Goal: Task Accomplishment & Management: Manage account settings

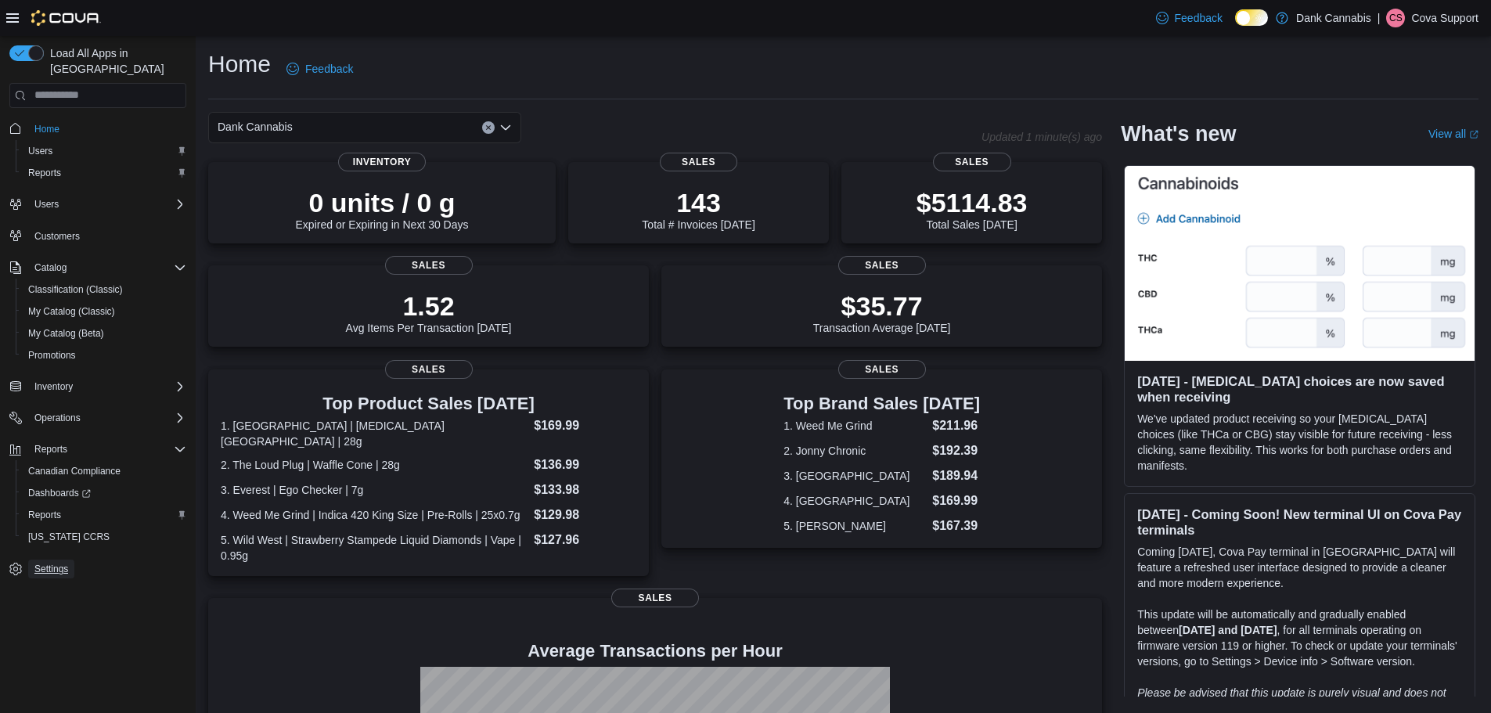
click at [71, 560] on link "Settings" at bounding box center [51, 569] width 46 height 19
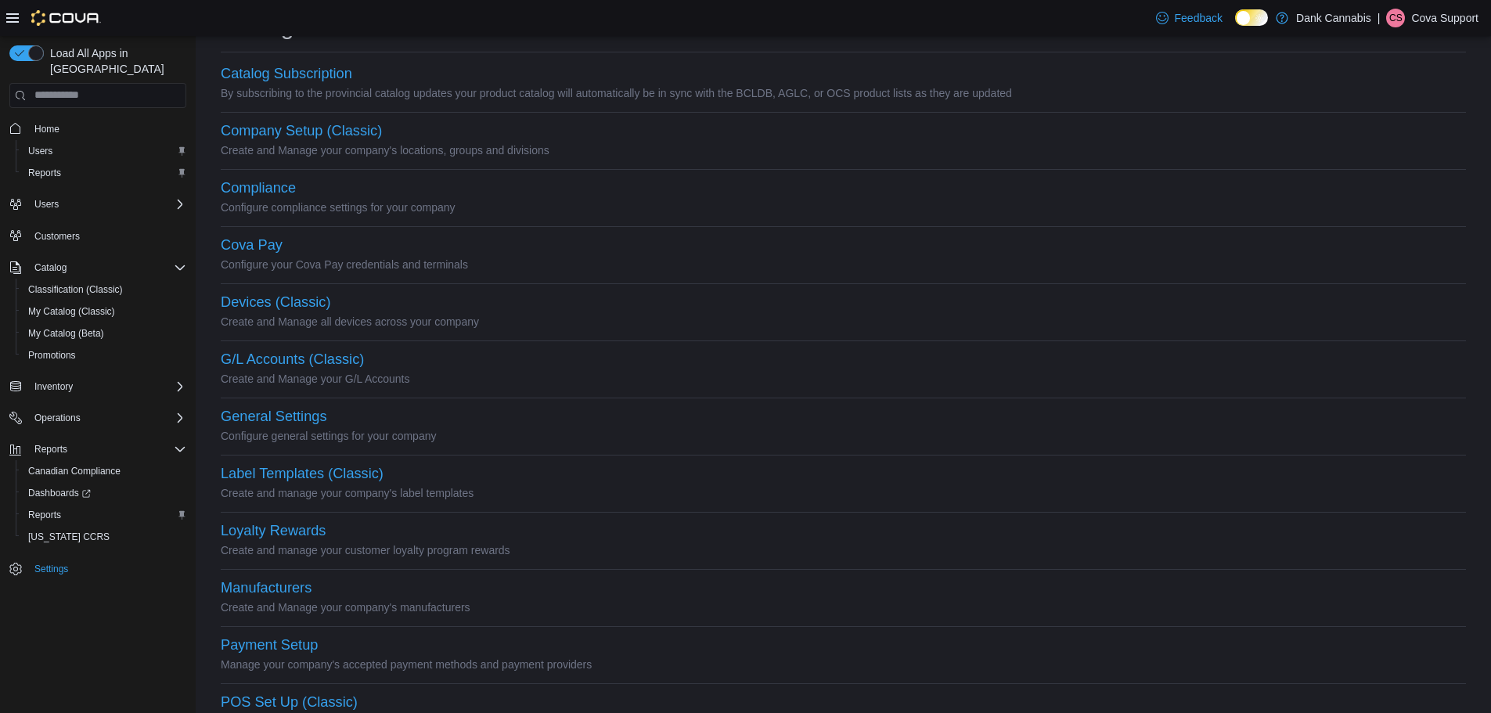
scroll to position [78, 0]
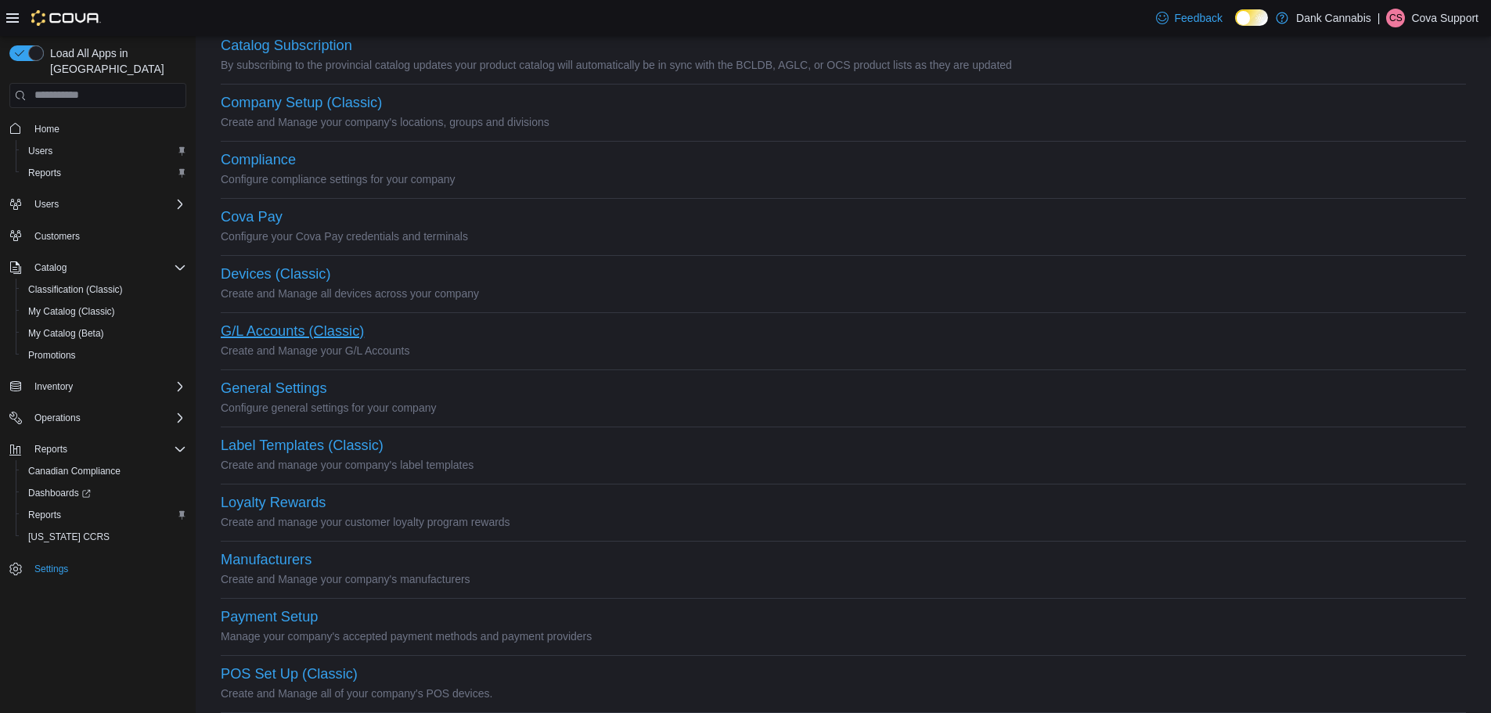
click at [332, 331] on button "G/L Accounts (Classic)" at bounding box center [292, 331] width 143 height 16
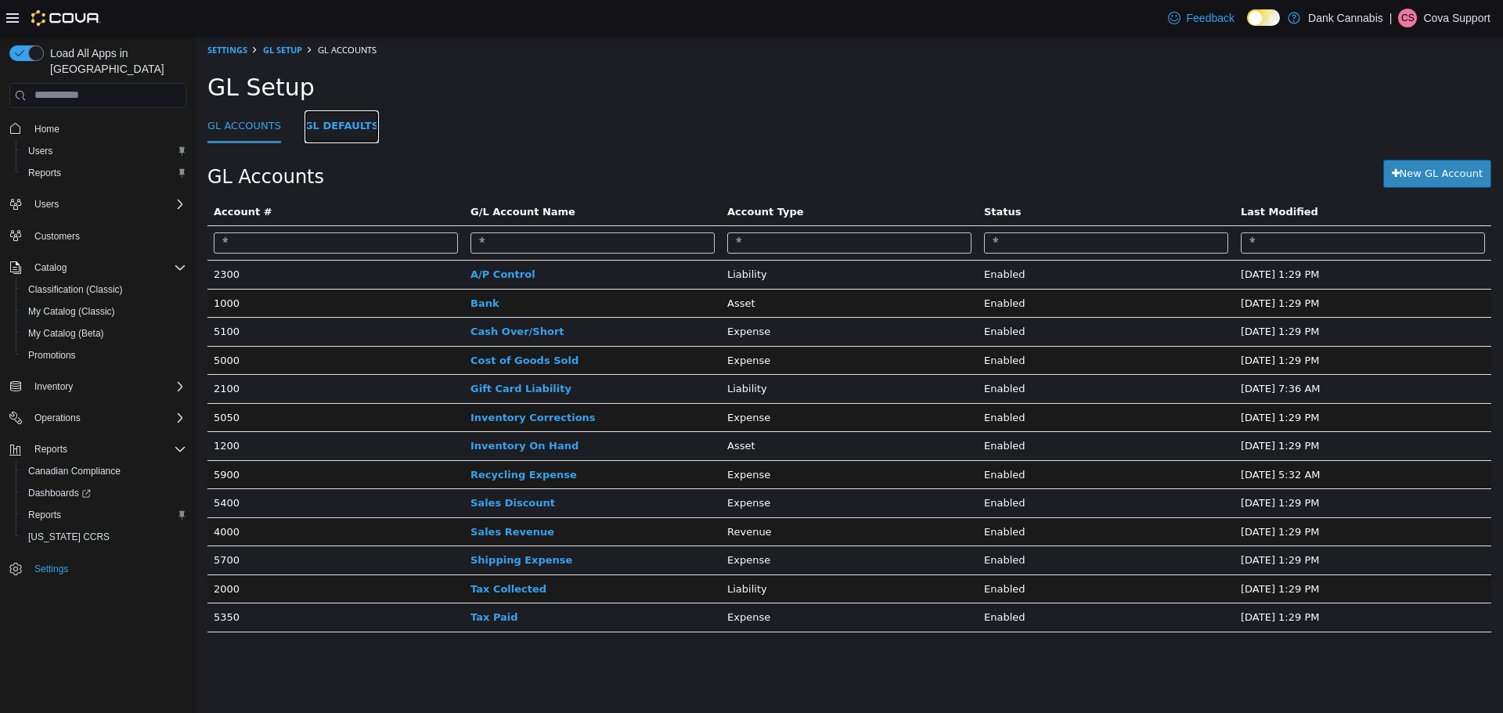
click at [337, 137] on link "GL Defaults" at bounding box center [342, 127] width 74 height 34
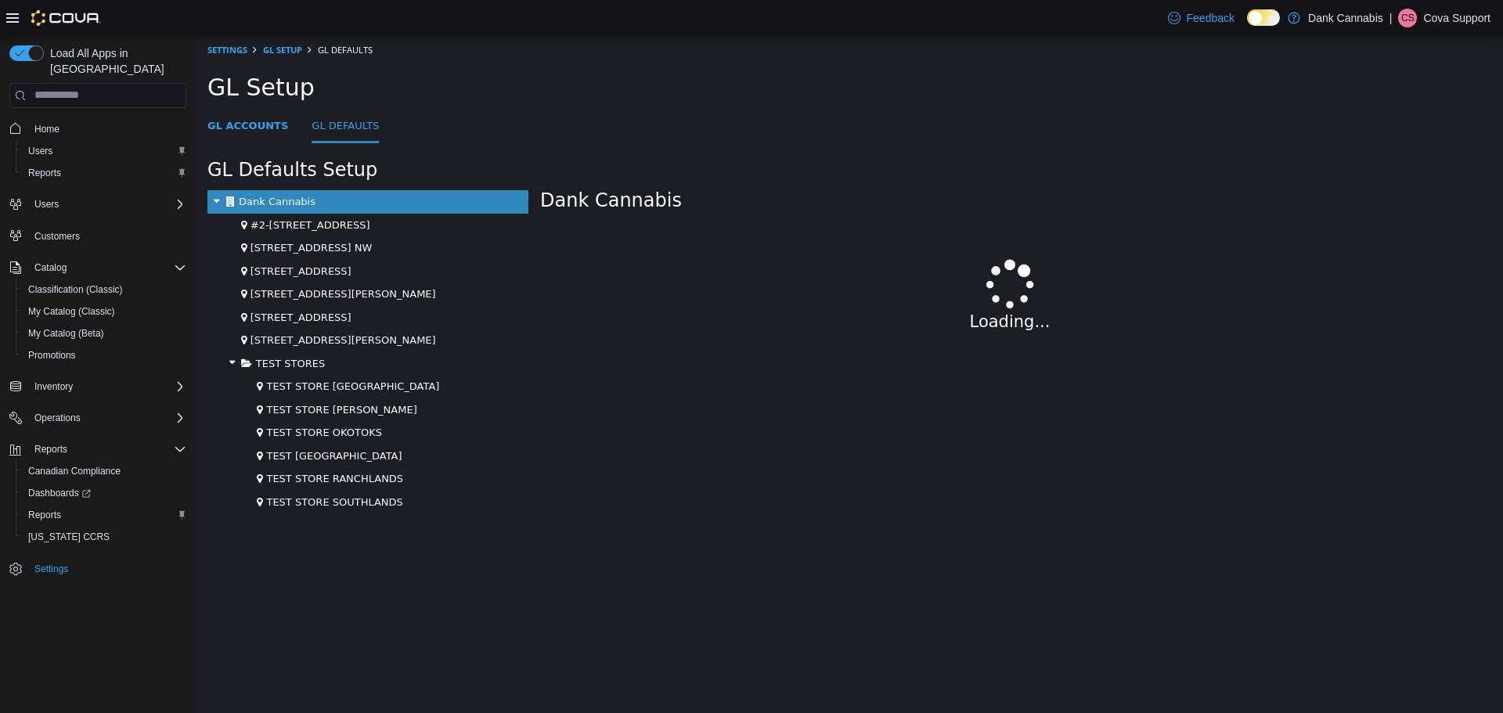
click at [226, 362] on icon at bounding box center [232, 362] width 17 height 20
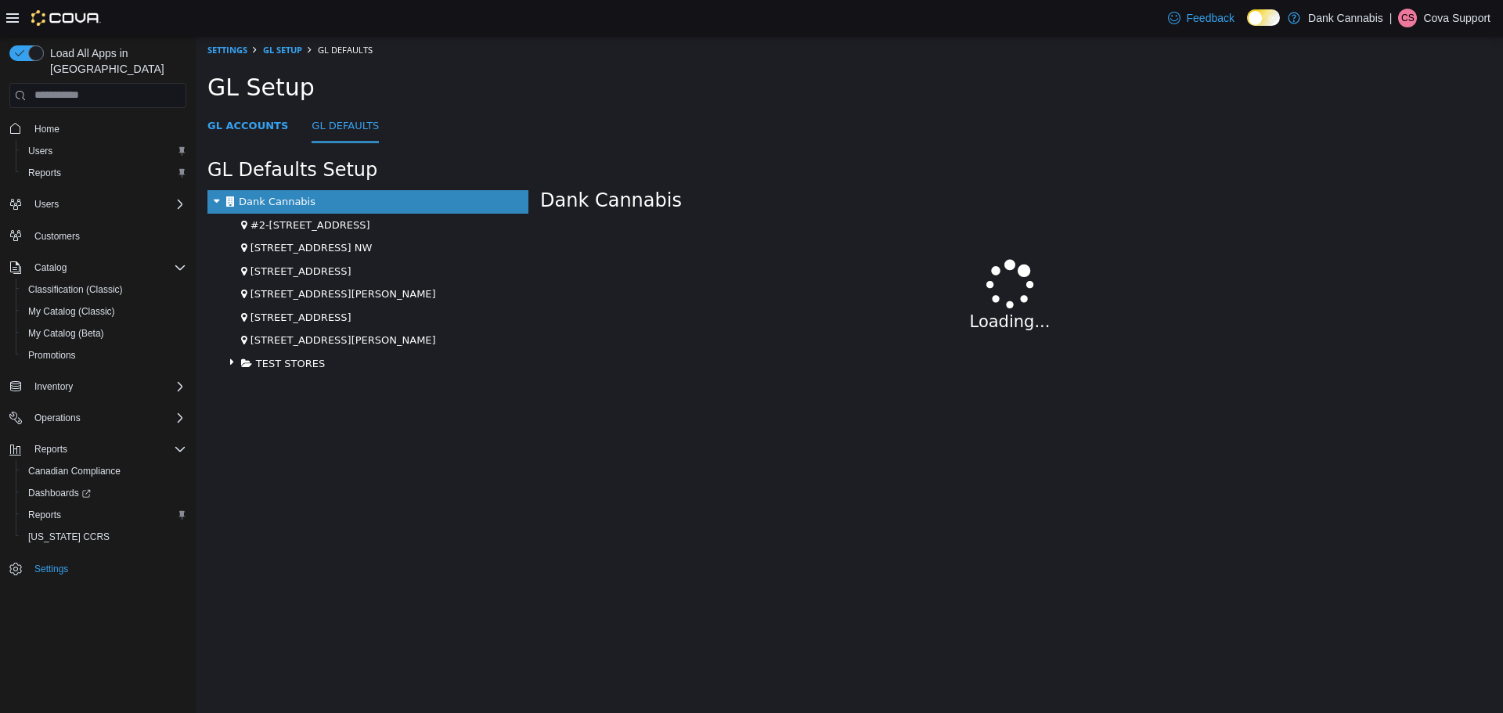
drag, startPoint x: 538, startPoint y: 551, endPoint x: 520, endPoint y: 481, distance: 72.0
click at [539, 419] on html "× Settings GL Setup GL Defaults GL Setup GL Accounts GL Defaults GL Defaults Se…" at bounding box center [849, 227] width 1307 height 384
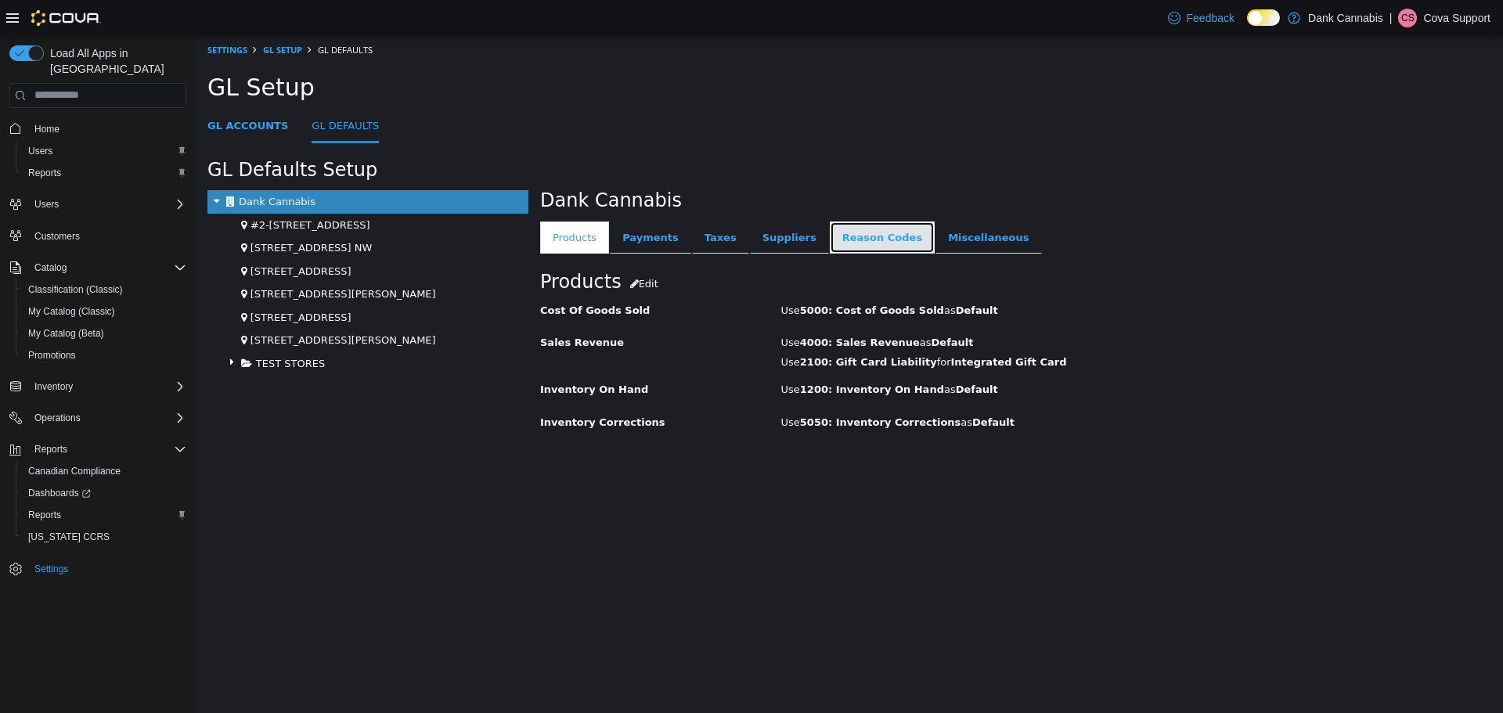
click at [872, 238] on link "Reason Codes" at bounding box center [882, 237] width 105 height 33
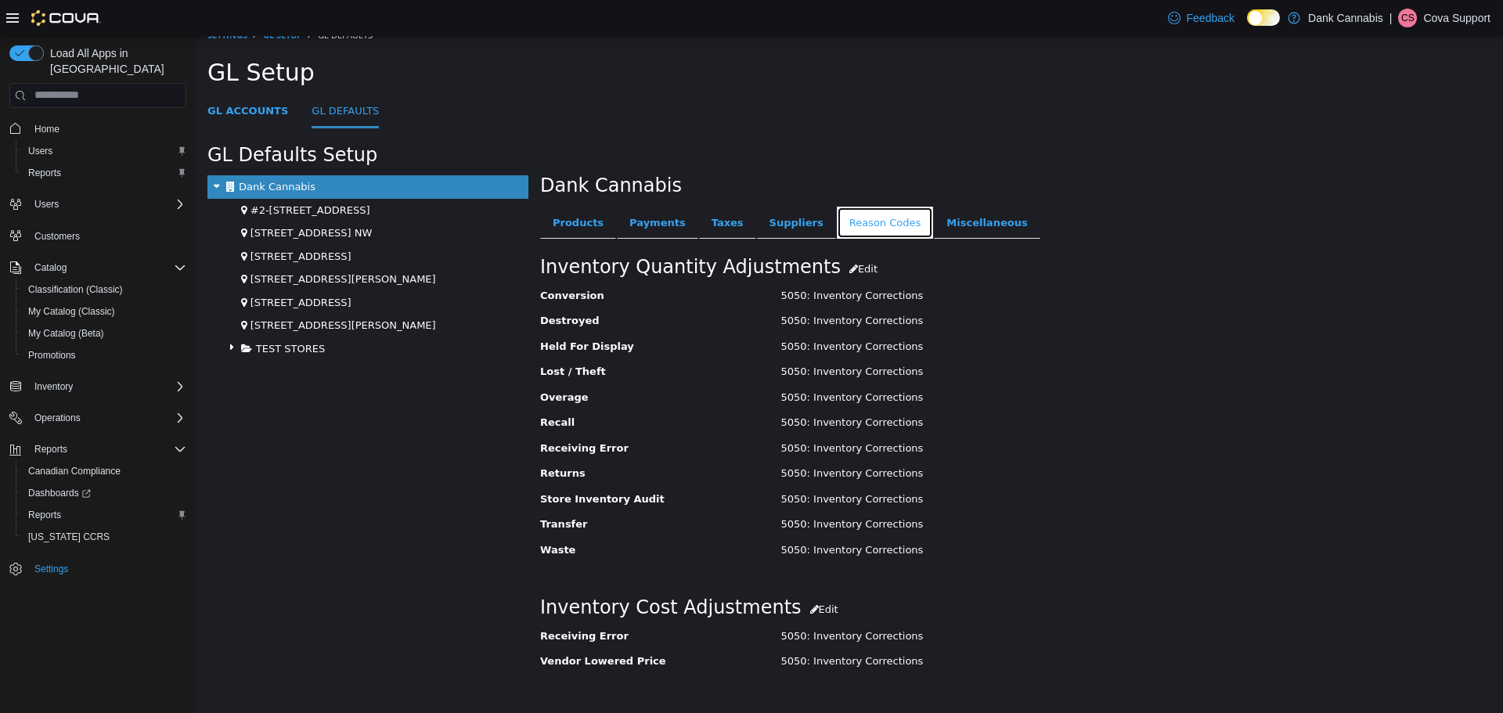
scroll to position [18, 0]
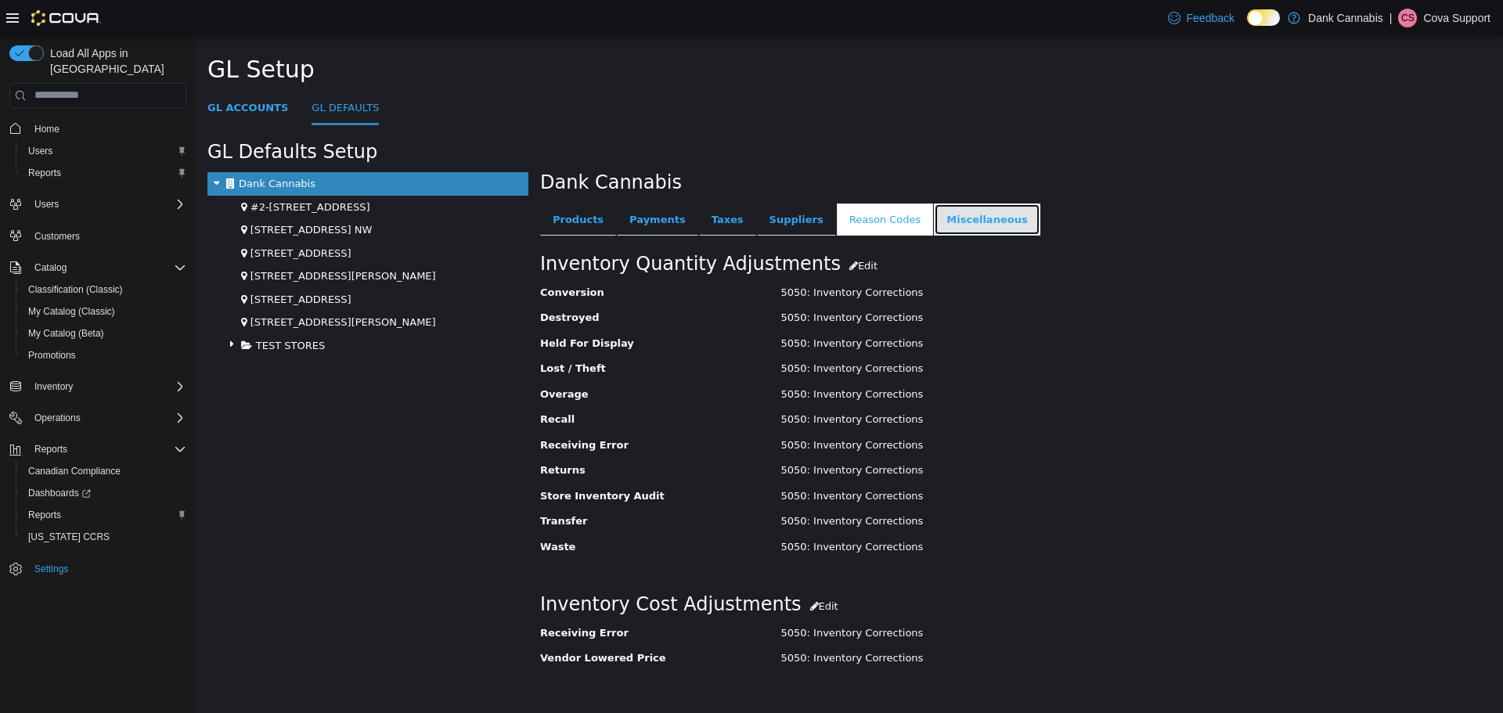
click at [934, 211] on link "Miscellaneous" at bounding box center [987, 219] width 106 height 33
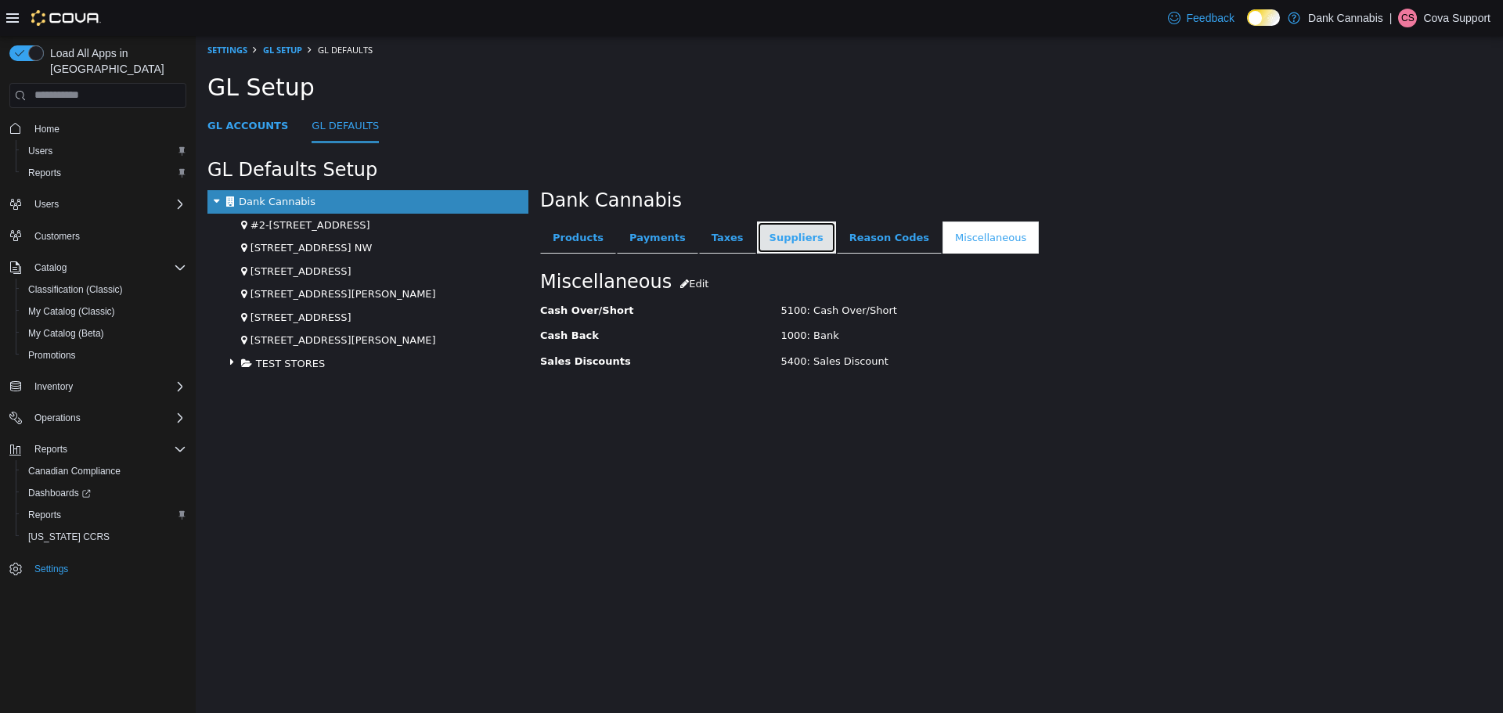
click at [764, 238] on link "Suppliers" at bounding box center [796, 237] width 79 height 33
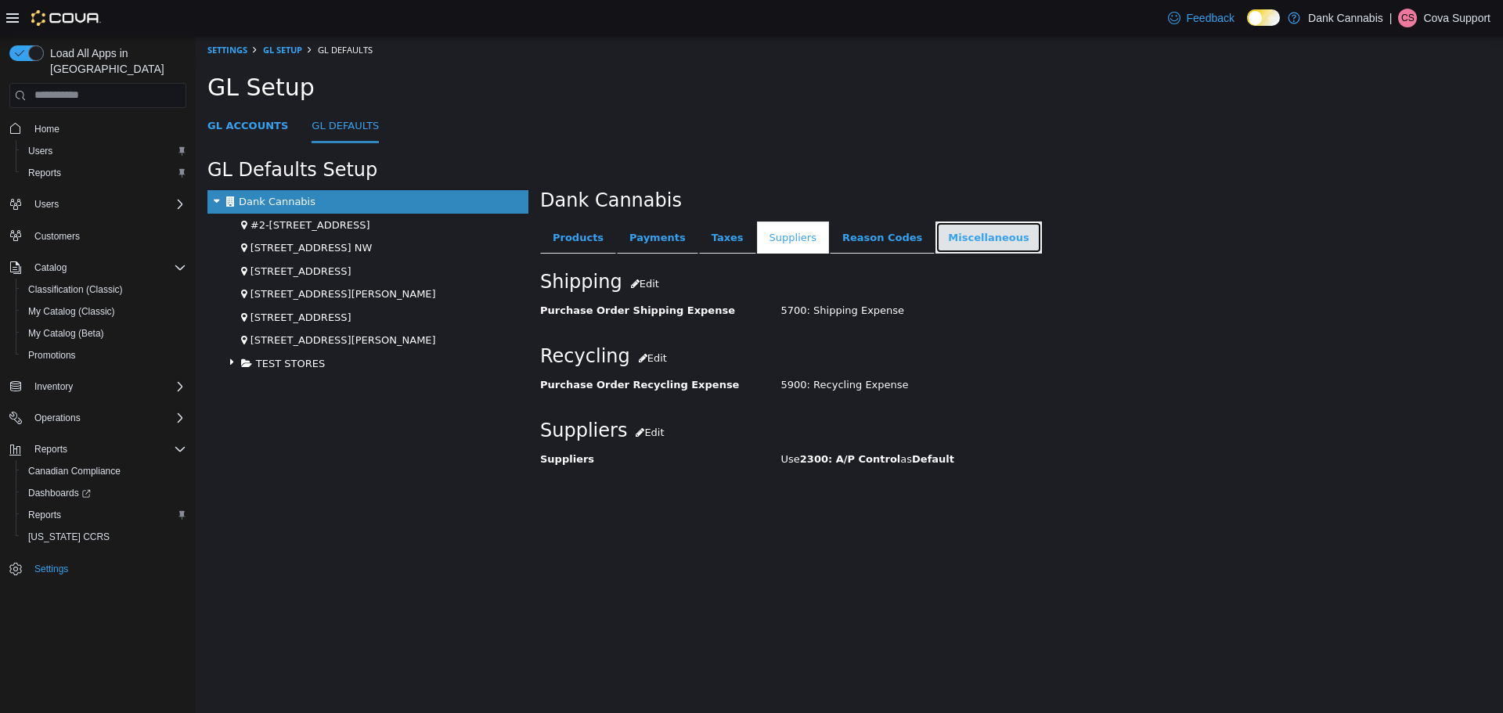
click at [936, 240] on link "Miscellaneous" at bounding box center [989, 237] width 106 height 33
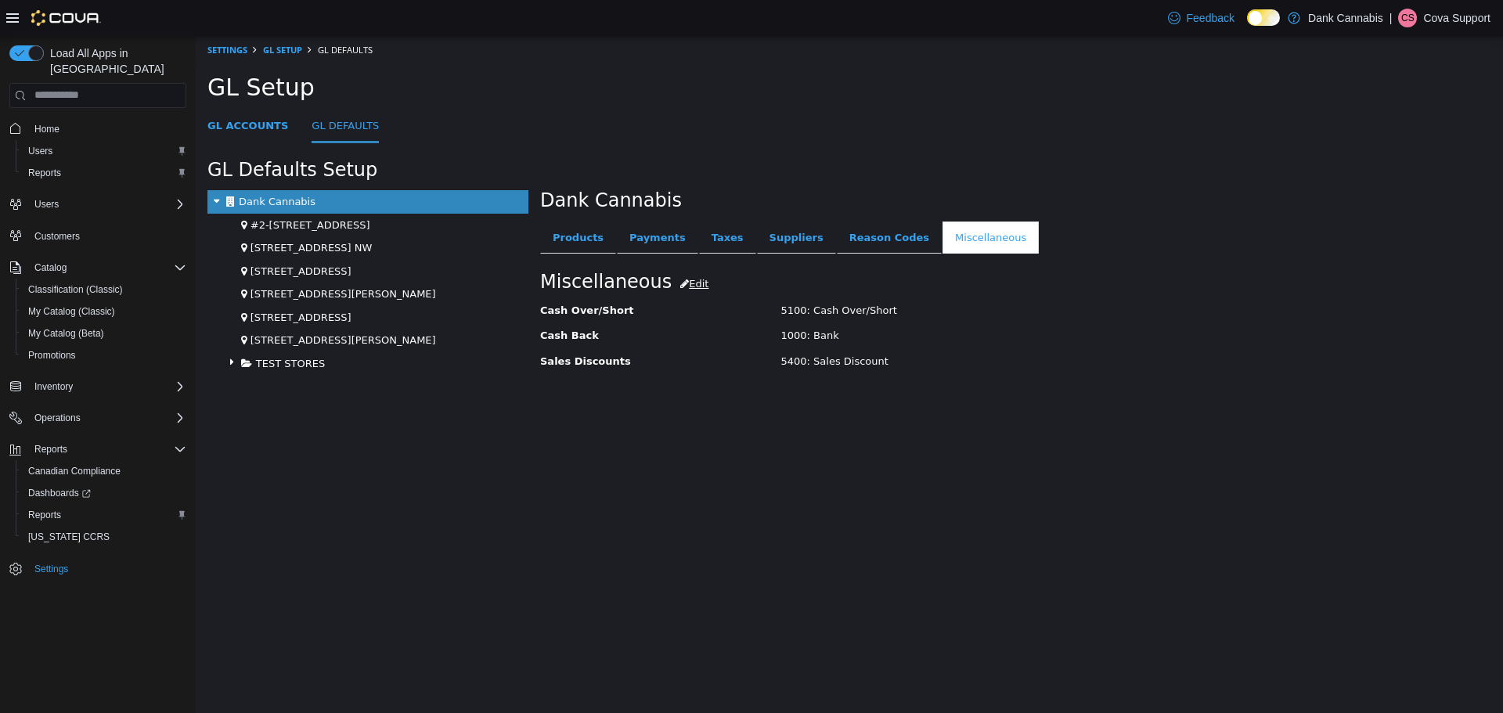
click at [694, 278] on link "Edit" at bounding box center [694, 280] width 45 height 23
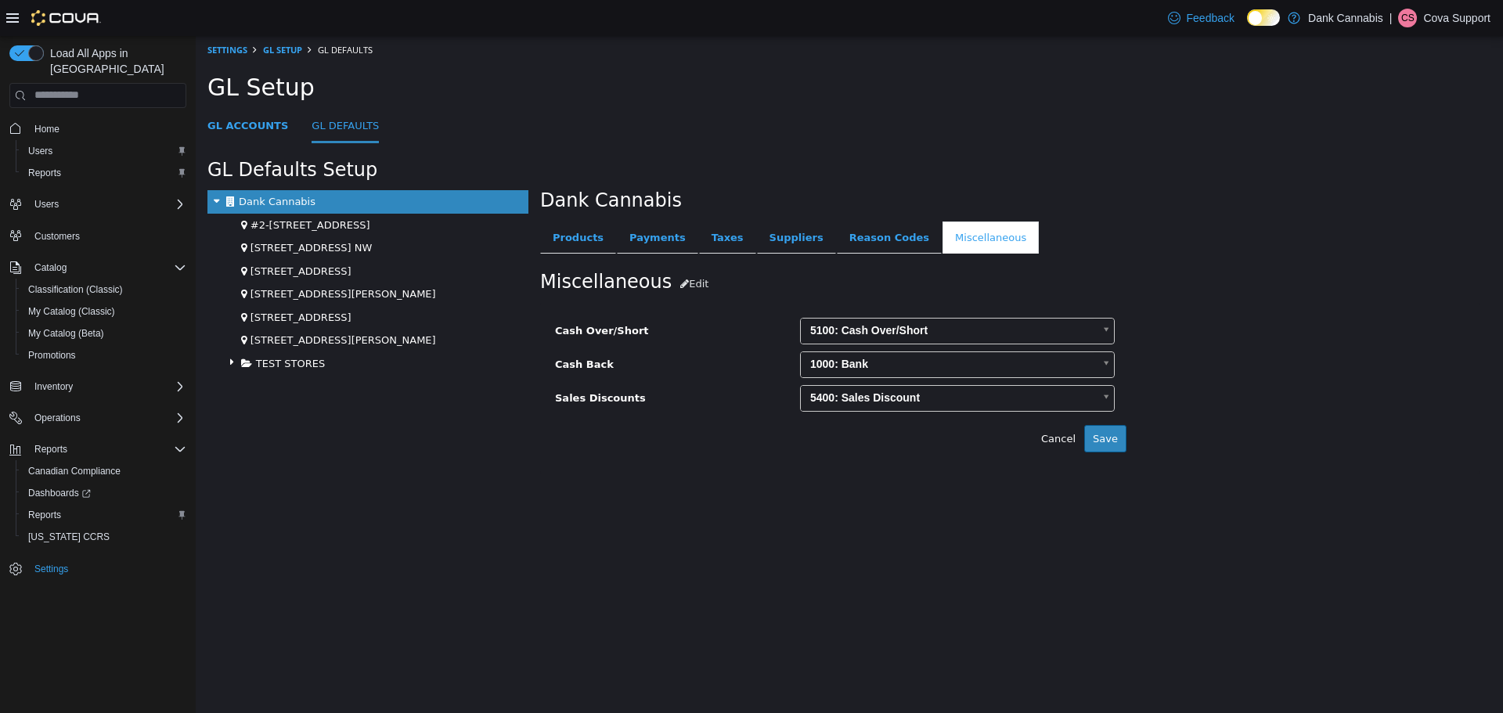
click at [894, 393] on body "**********" at bounding box center [849, 268] width 1307 height 466
click at [918, 501] on html "**********" at bounding box center [849, 268] width 1307 height 466
click at [822, 501] on html "**********" at bounding box center [849, 268] width 1307 height 466
click at [699, 243] on link "Taxes" at bounding box center [727, 237] width 57 height 33
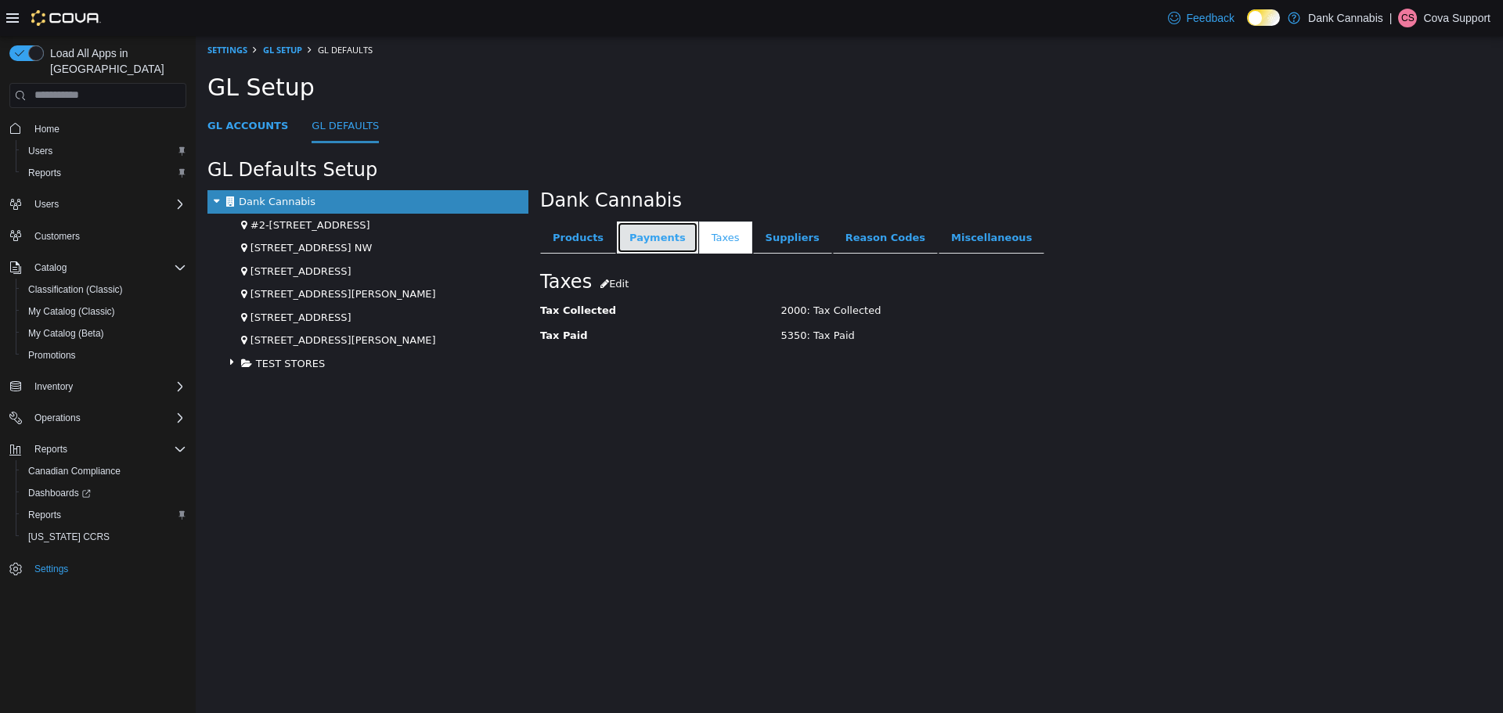
click at [644, 235] on link "Payments" at bounding box center [657, 237] width 81 height 33
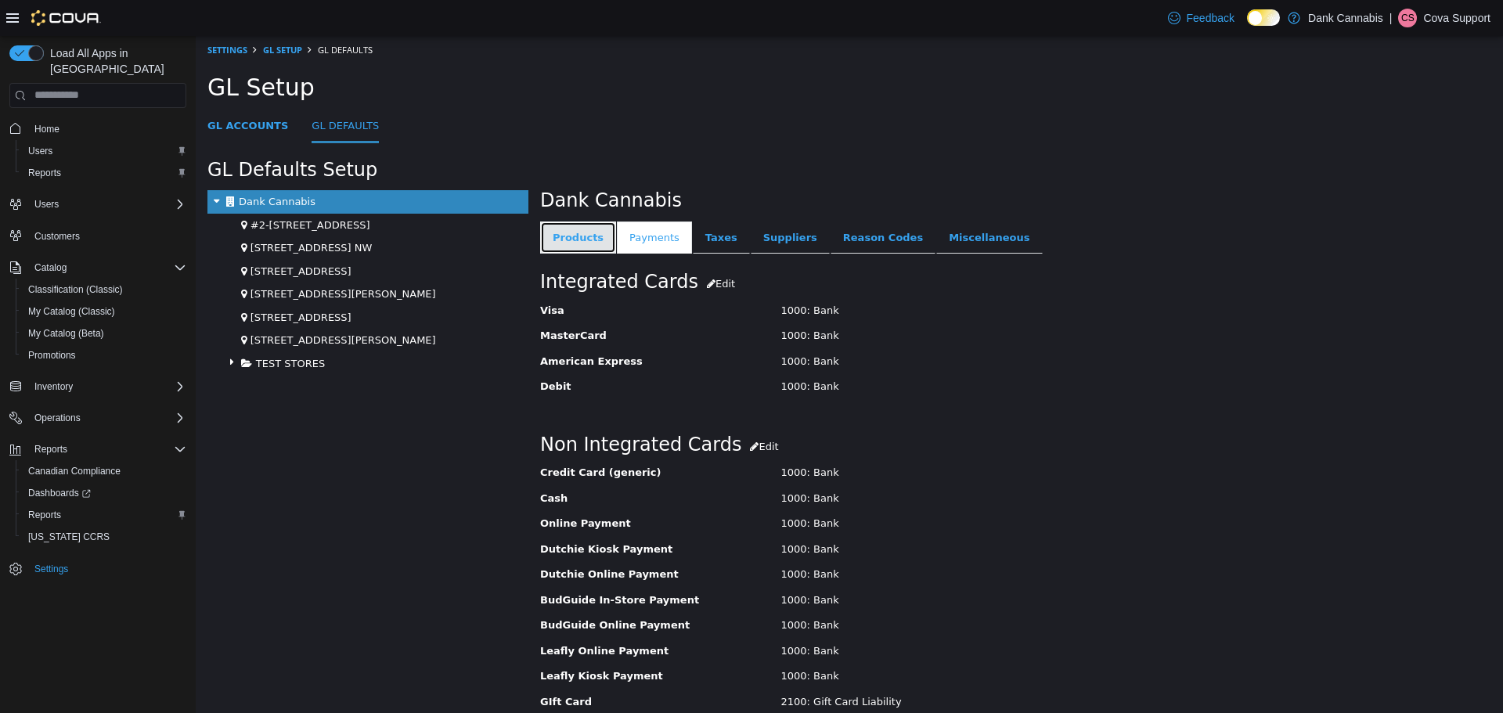
click at [592, 242] on link "Products" at bounding box center [578, 237] width 76 height 33
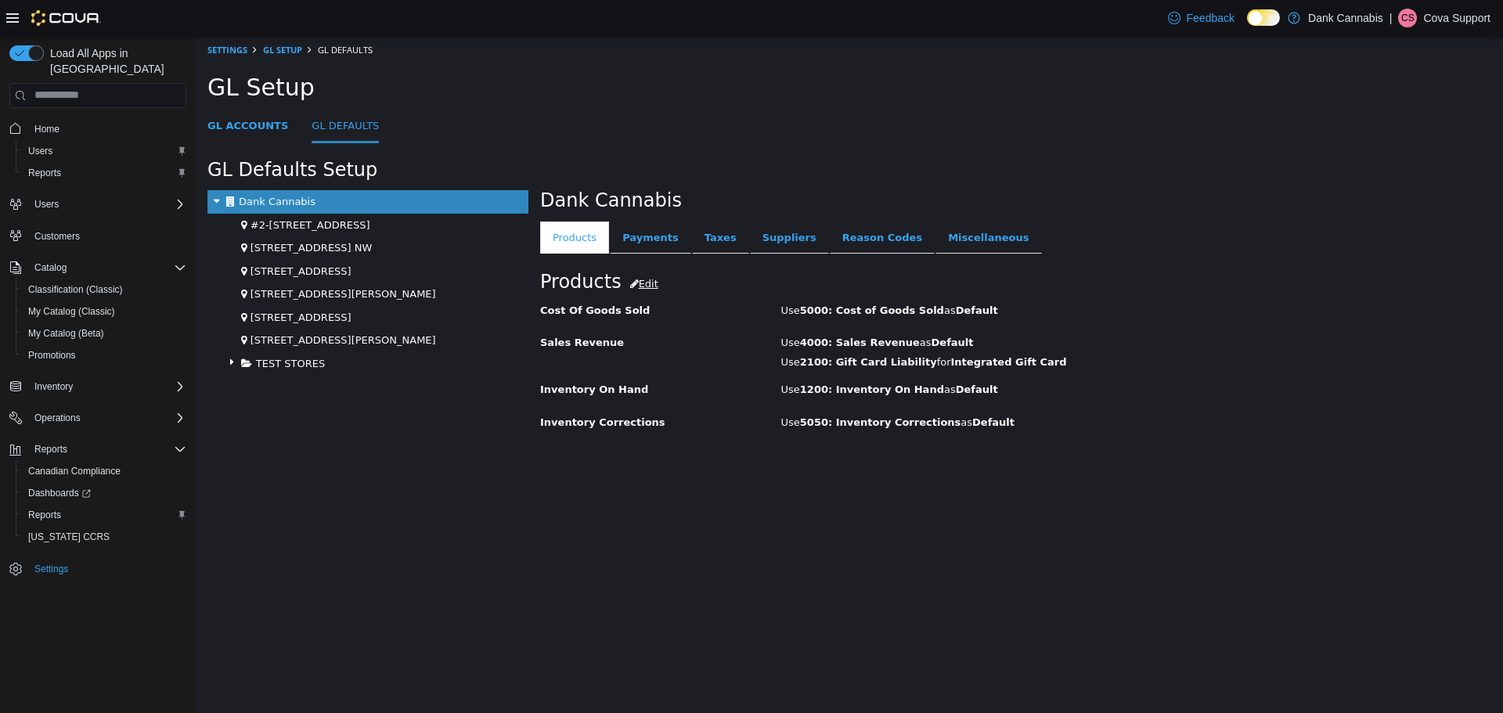
click at [654, 284] on link "Edit" at bounding box center [644, 280] width 45 height 23
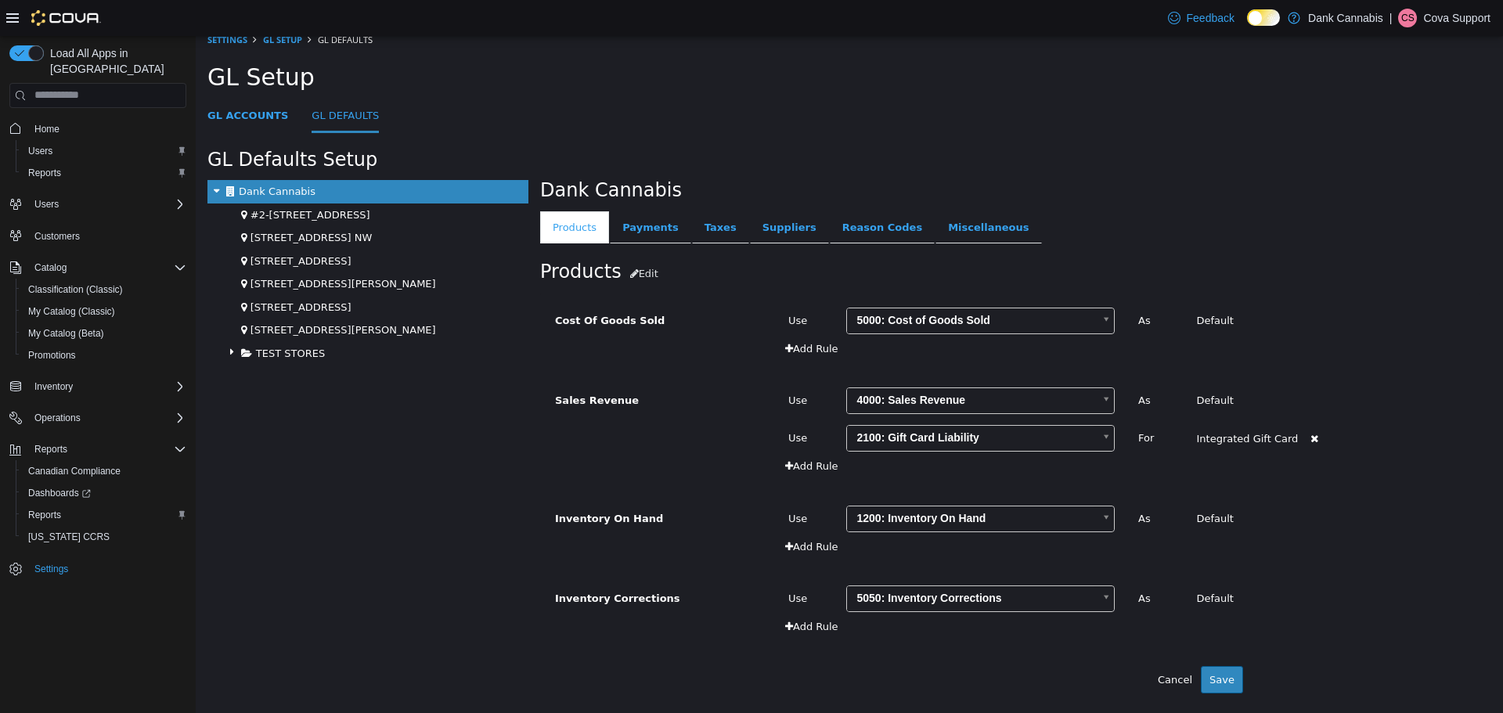
scroll to position [40, 0]
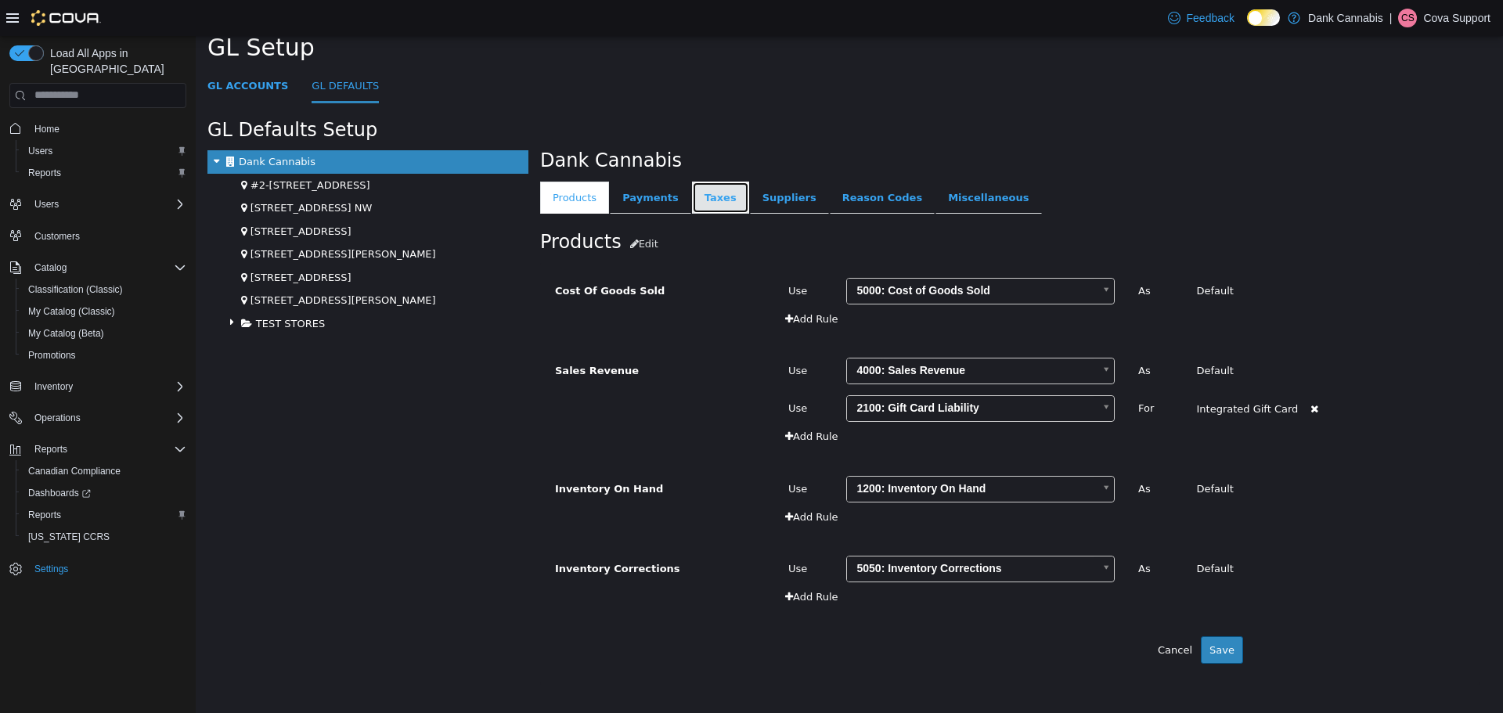
click at [694, 197] on link "Taxes" at bounding box center [720, 197] width 57 height 33
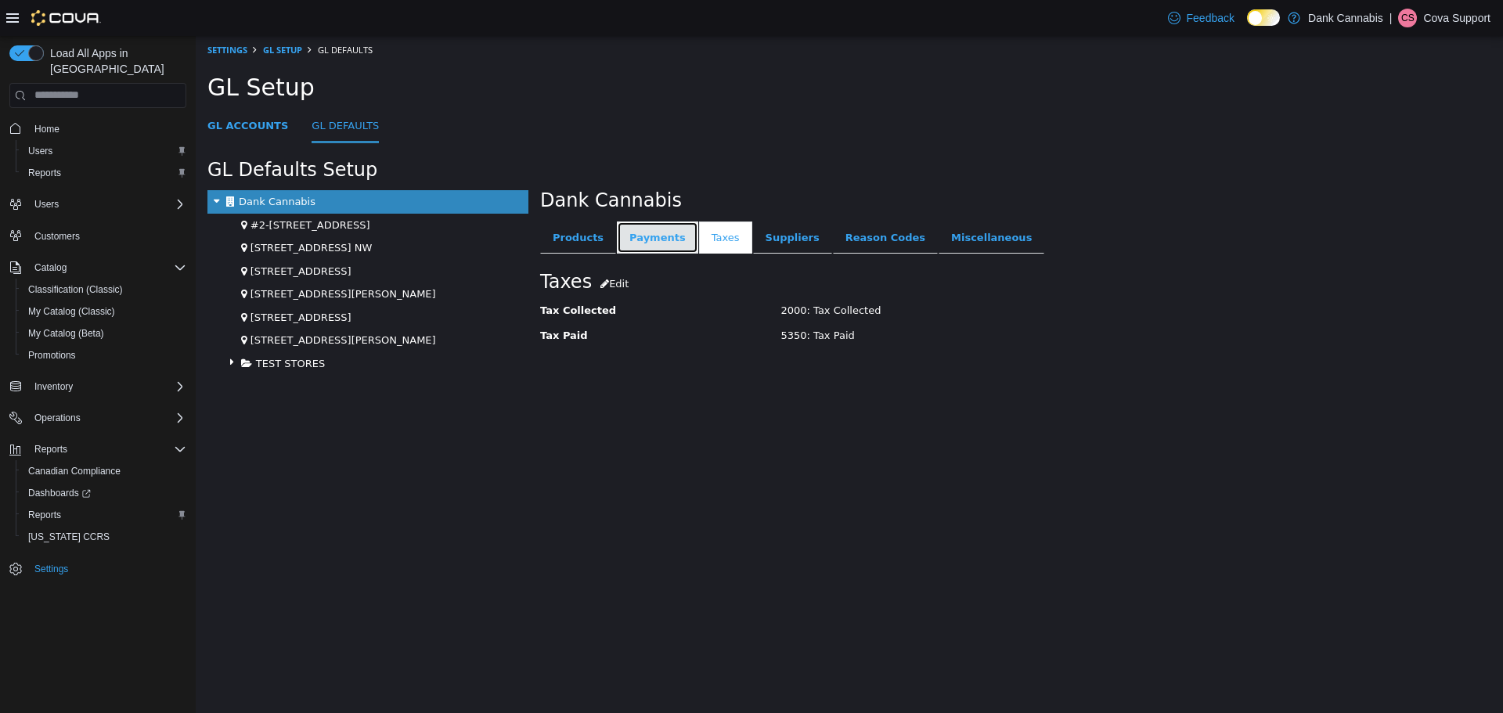
click at [640, 233] on link "Payments" at bounding box center [657, 237] width 81 height 33
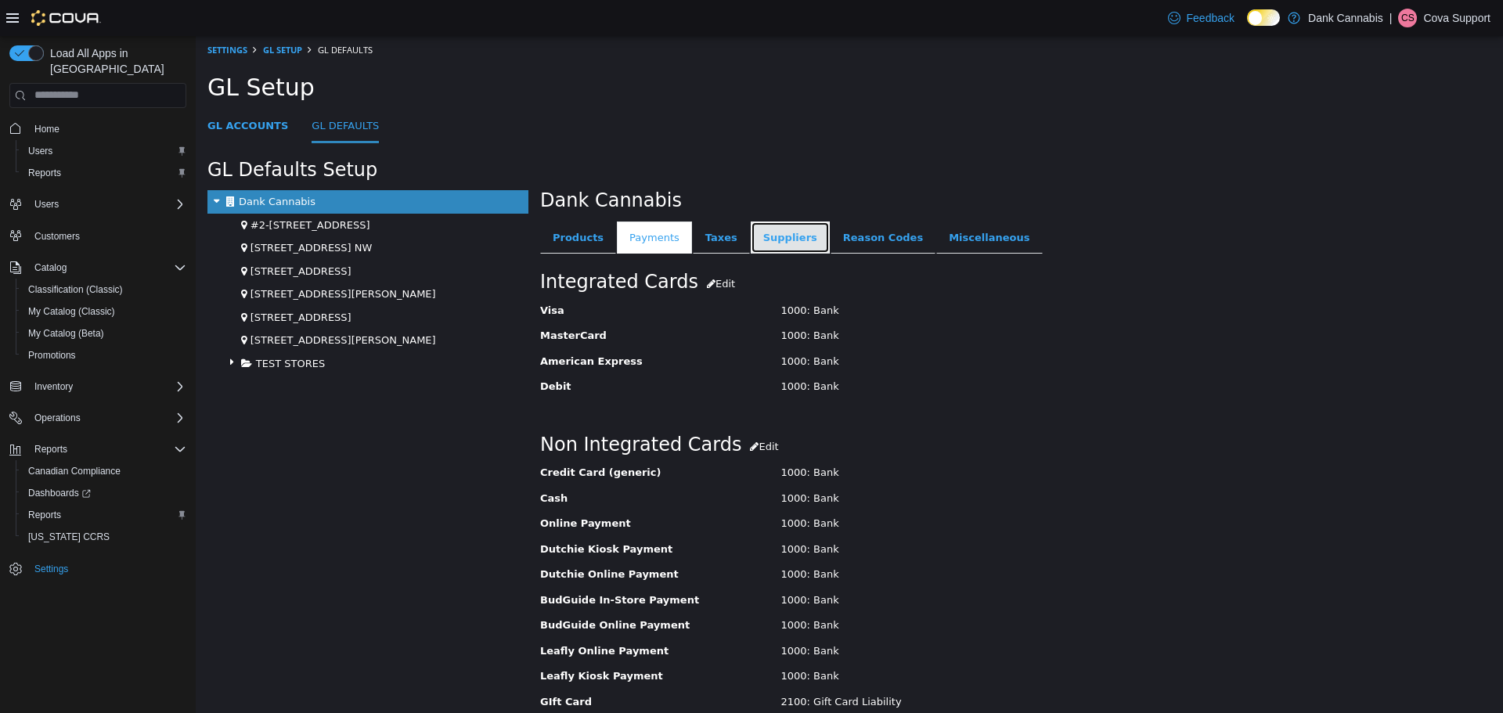
click at [772, 240] on link "Suppliers" at bounding box center [790, 237] width 79 height 33
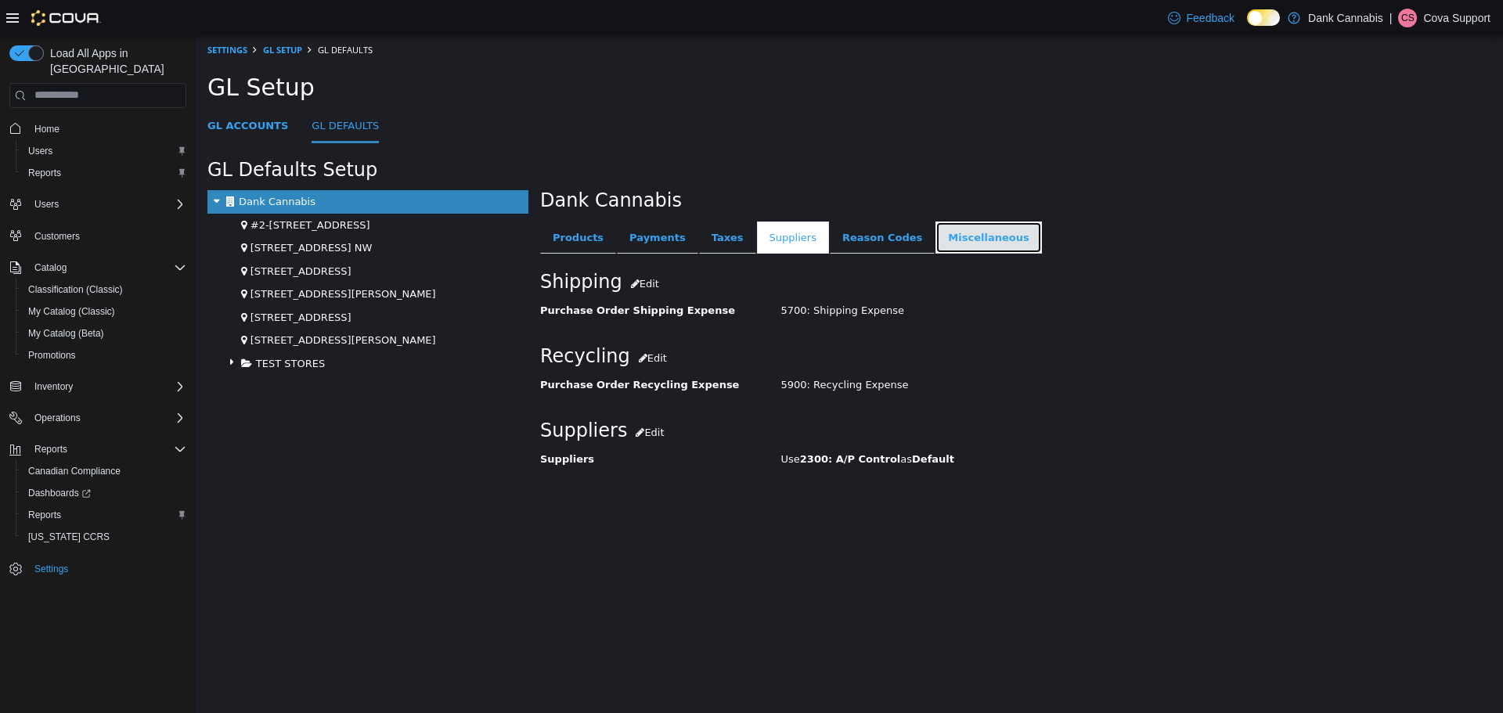
click at [936, 247] on link "Miscellaneous" at bounding box center [989, 237] width 106 height 33
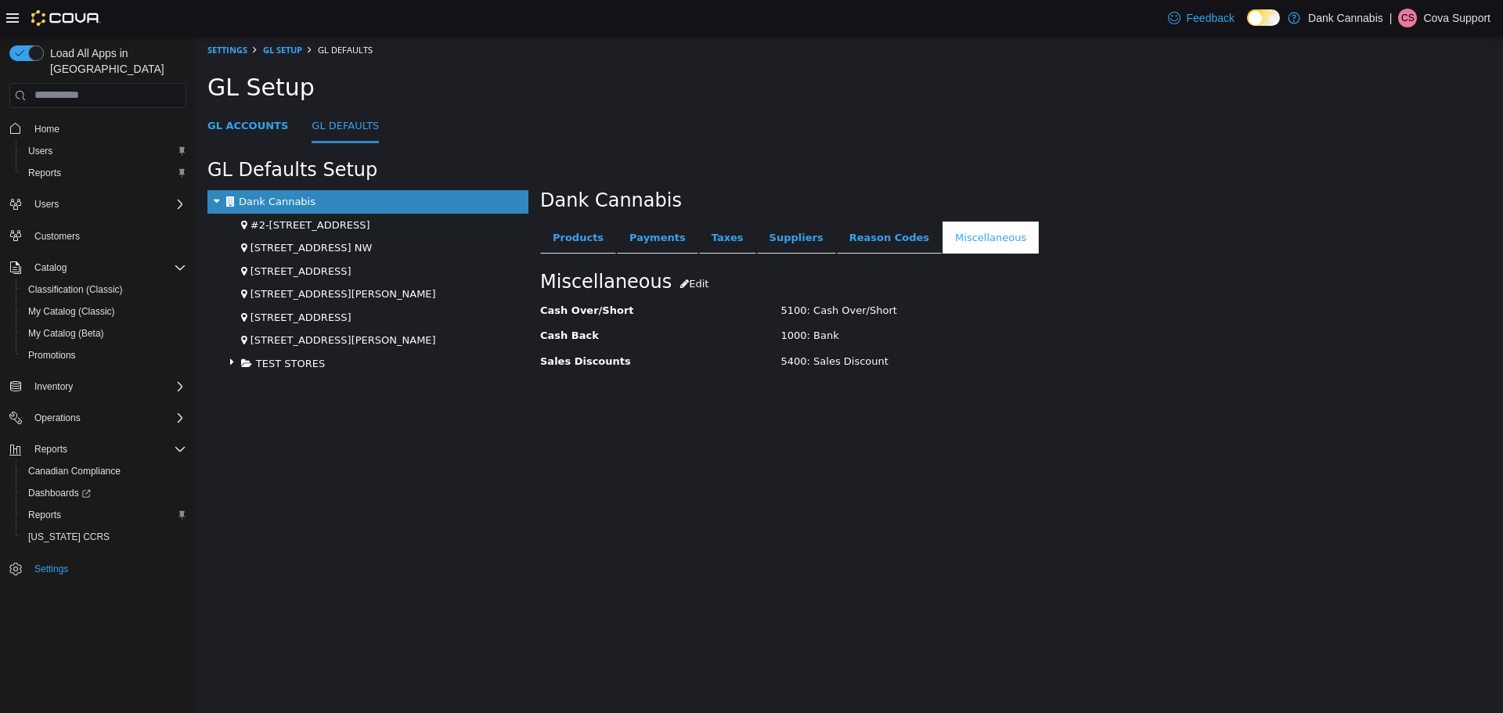
click at [705, 290] on div "Miscellaneous Edit Cash Over/Short 5100: Cash Over/Short Cash Back 1000: Bank S…" at bounding box center [1009, 326] width 939 height 115
click at [705, 292] on div "Miscellaneous Edit Cash Over/Short 5100: Cash Over/Short Cash Back 1000: Bank S…" at bounding box center [1009, 326] width 939 height 115
click at [693, 286] on link "Edit" at bounding box center [694, 280] width 45 height 23
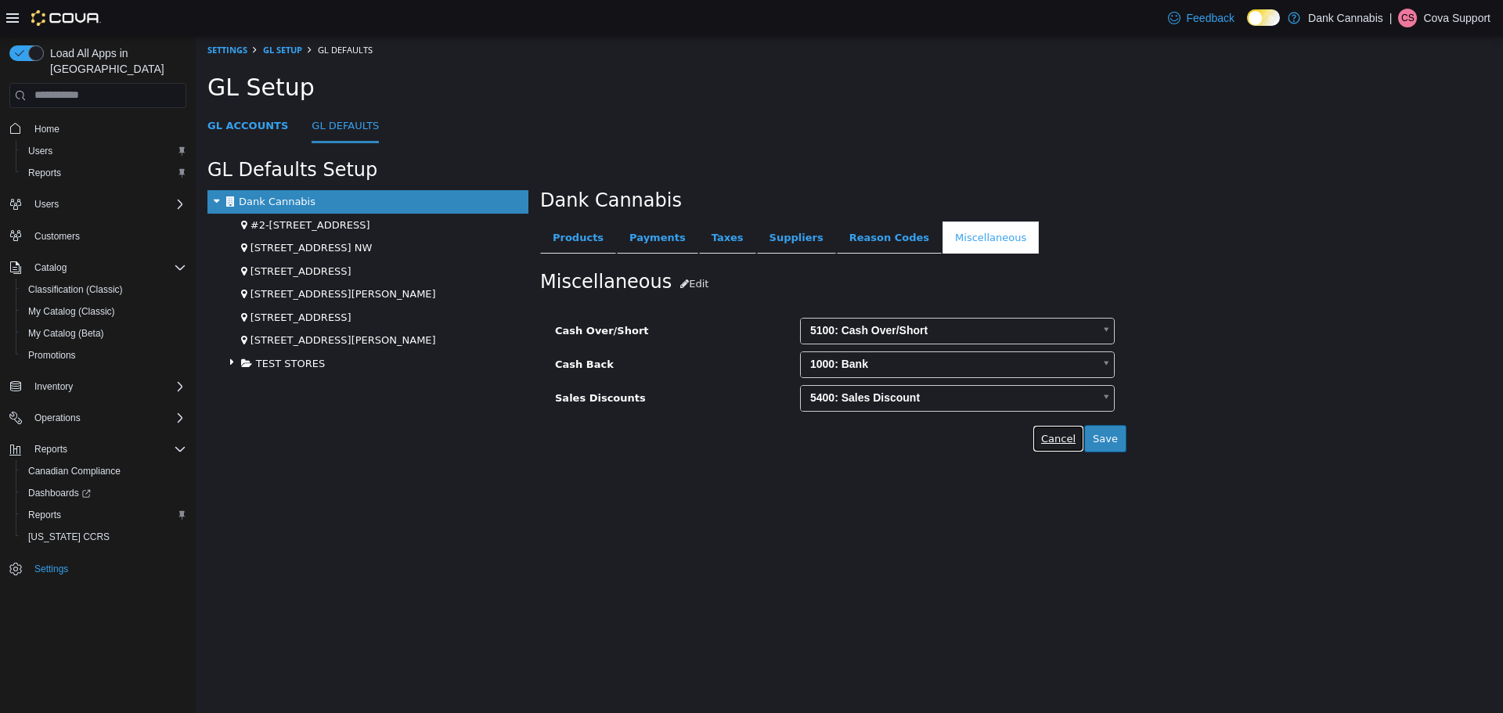
drag, startPoint x: 1057, startPoint y: 449, endPoint x: 1047, endPoint y: 439, distance: 13.9
click at [1055, 445] on button "Cancel" at bounding box center [1059, 438] width 52 height 28
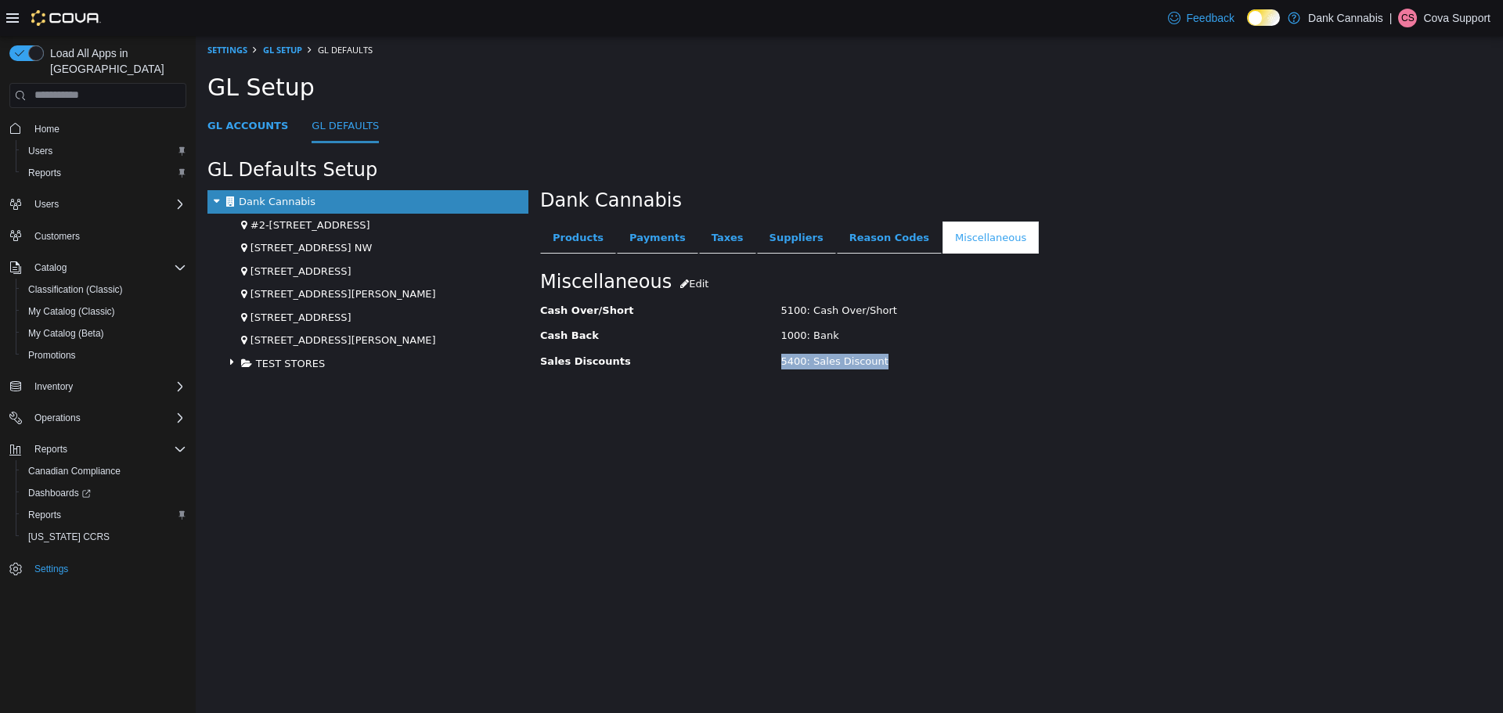
drag, startPoint x: 881, startPoint y: 364, endPoint x: 762, endPoint y: 366, distance: 119.0
click at [762, 366] on div "Sales Discounts 5400: Sales Discount" at bounding box center [1009, 363] width 963 height 20
click at [517, 403] on html "× Settings GL Setup GL Defaults GL Setup GL Accounts GL Defaults GL Defaults Se…" at bounding box center [849, 219] width 1307 height 368
click at [61, 563] on span "Settings" at bounding box center [51, 569] width 34 height 13
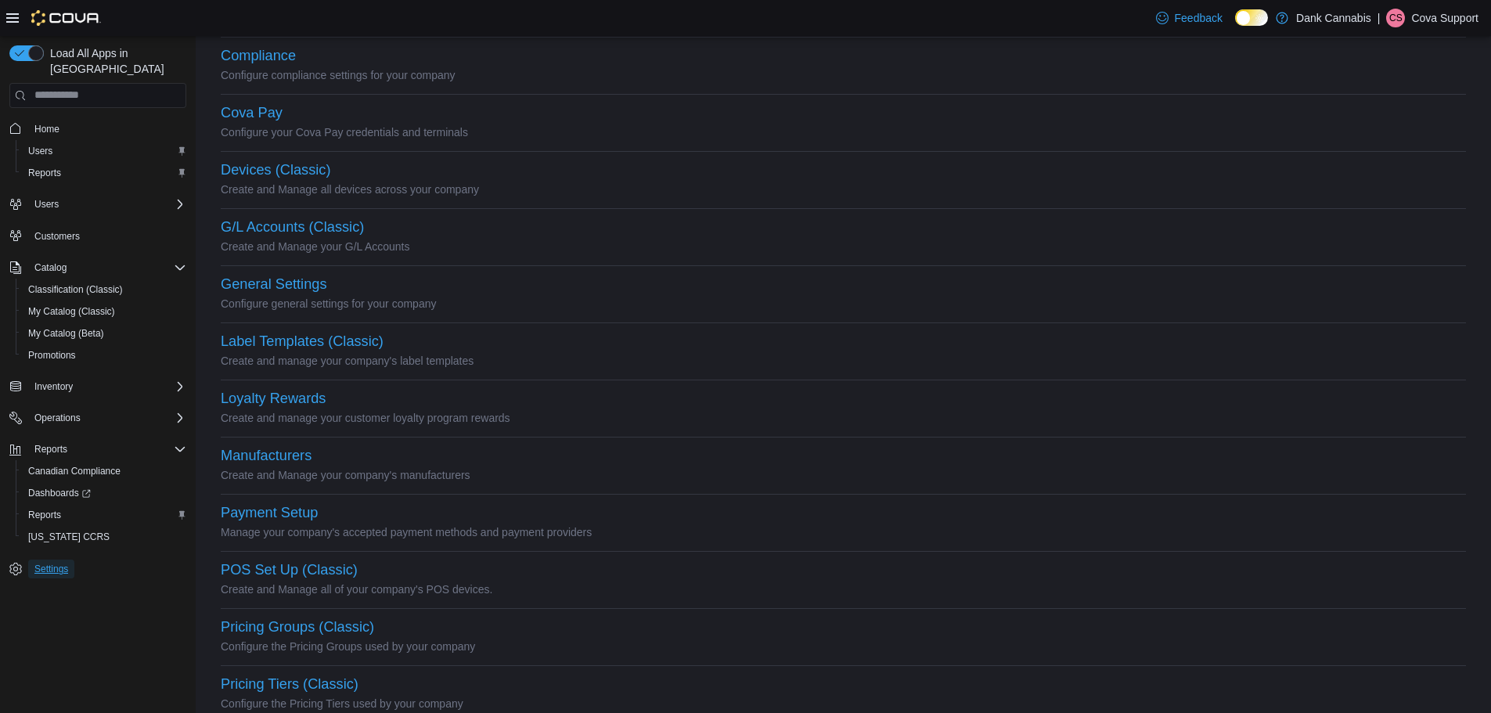
scroll to position [313, 0]
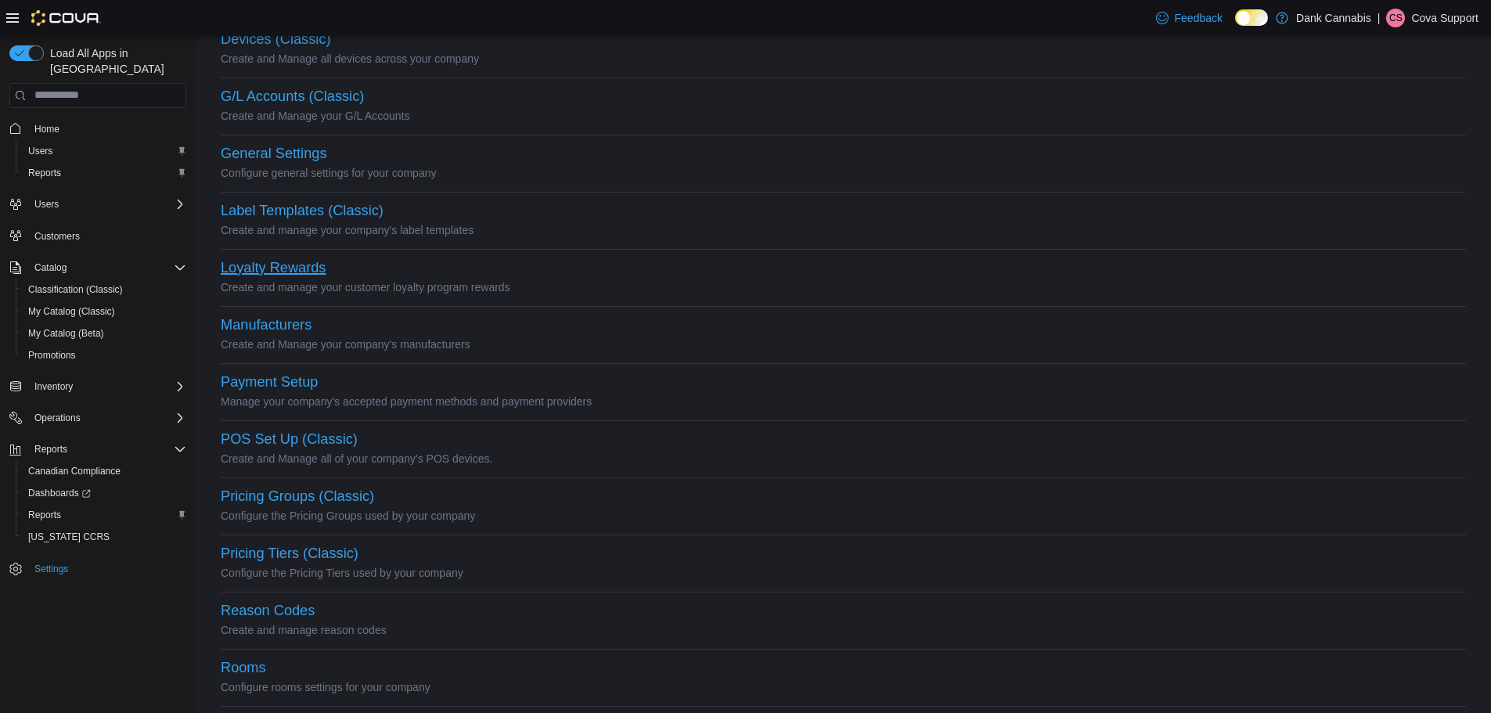
drag, startPoint x: 309, startPoint y: 270, endPoint x: 269, endPoint y: 267, distance: 40.8
click at [264, 265] on button "Loyalty Rewards" at bounding box center [273, 268] width 105 height 16
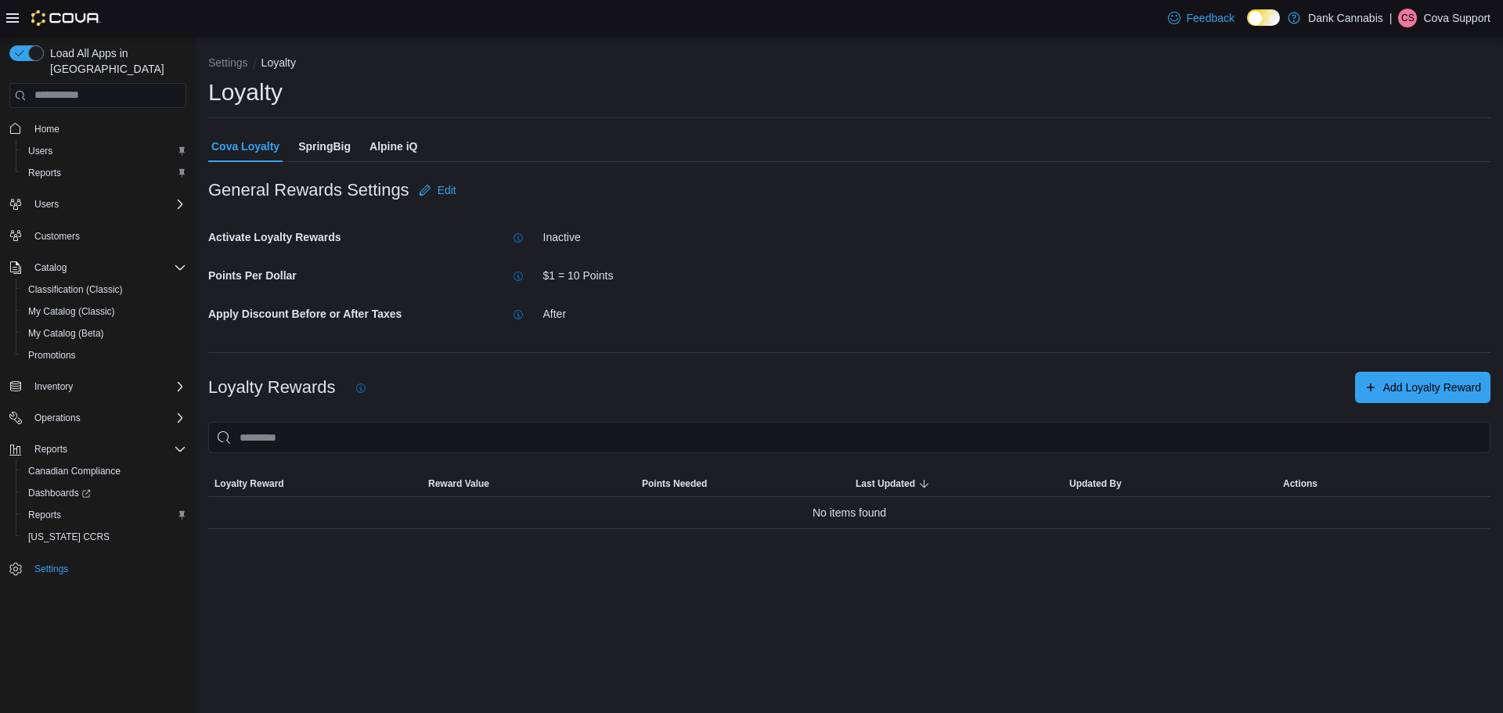
click at [316, 149] on span "SpringBig" at bounding box center [324, 146] width 52 height 31
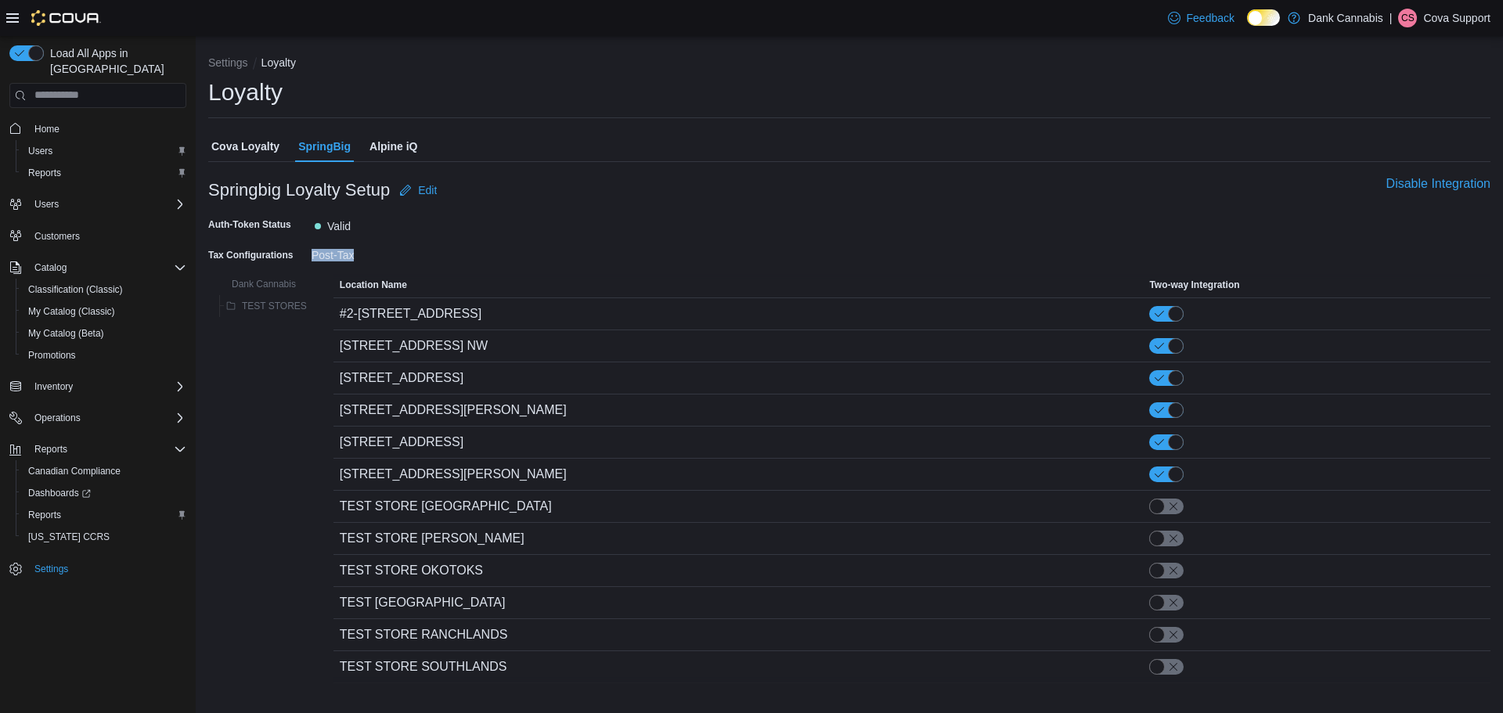
drag, startPoint x: 373, startPoint y: 253, endPoint x: 311, endPoint y: 258, distance: 62.0
click at [311, 258] on div "Tax Configurations Post-Tax" at bounding box center [364, 255] width 313 height 24
click at [402, 256] on div "Post-Tax" at bounding box center [417, 252] width 210 height 19
click at [424, 188] on span "Edit" at bounding box center [427, 190] width 19 height 16
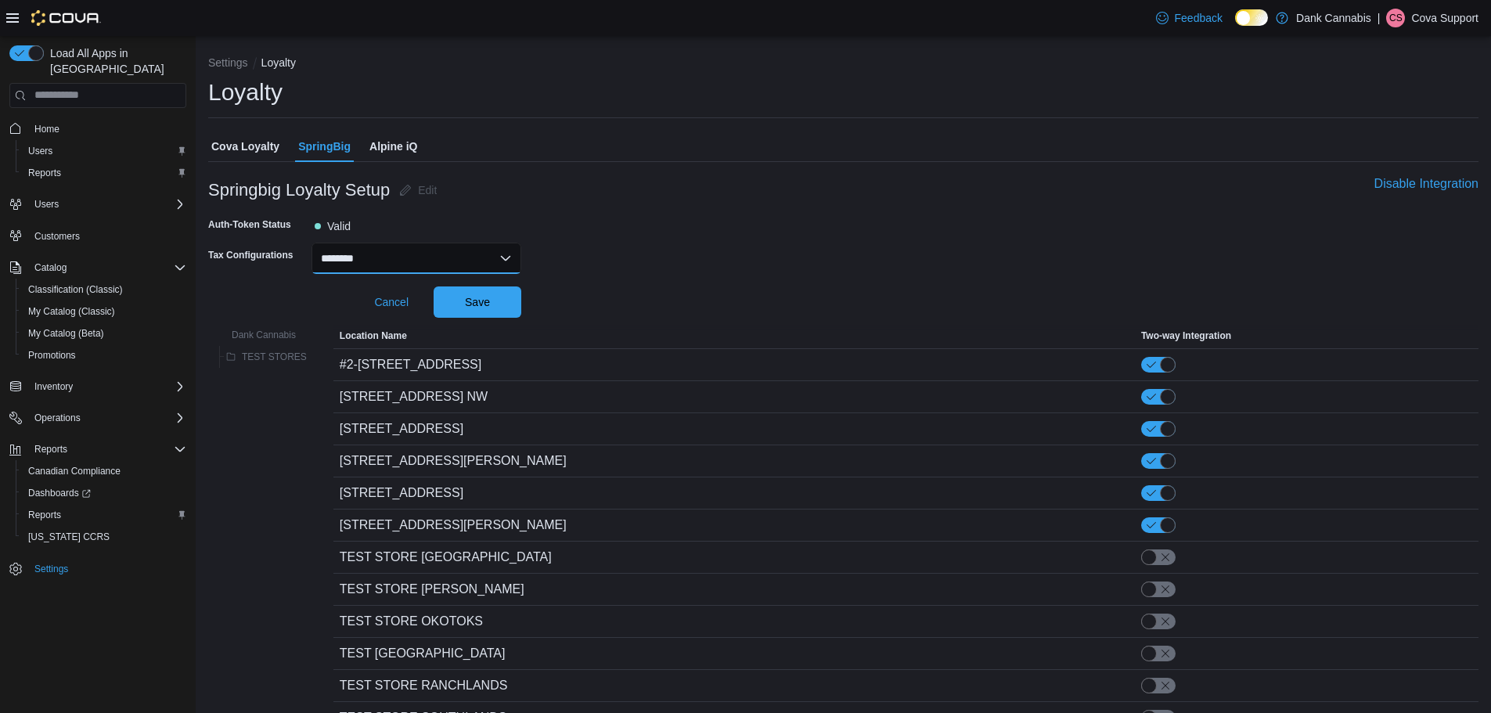
click at [396, 254] on select "******** *******" at bounding box center [417, 258] width 210 height 31
click at [679, 255] on form "Tax Configurations ******** ******* Cancel Save" at bounding box center [843, 280] width 1271 height 75
click at [391, 299] on span "Cancel" at bounding box center [391, 302] width 34 height 16
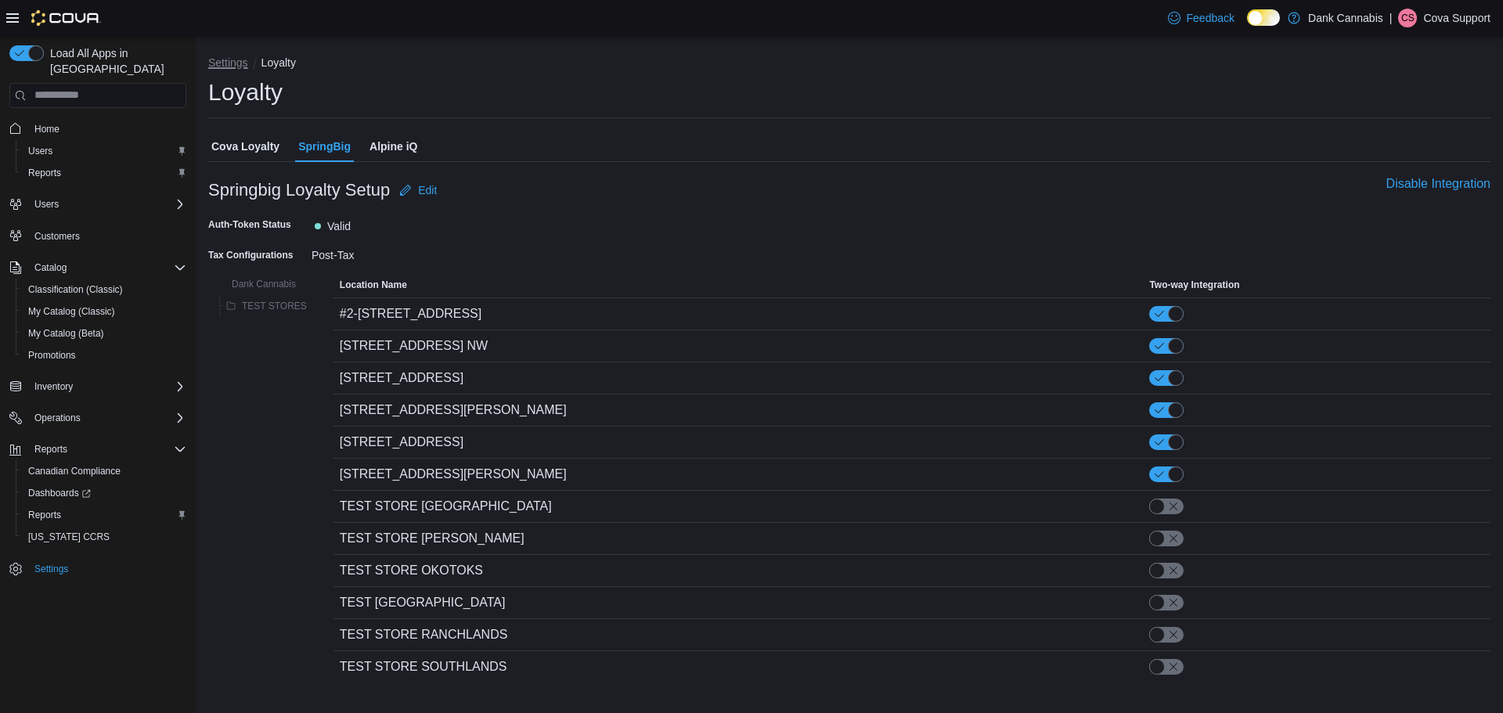
click at [237, 61] on button "Settings" at bounding box center [228, 62] width 40 height 13
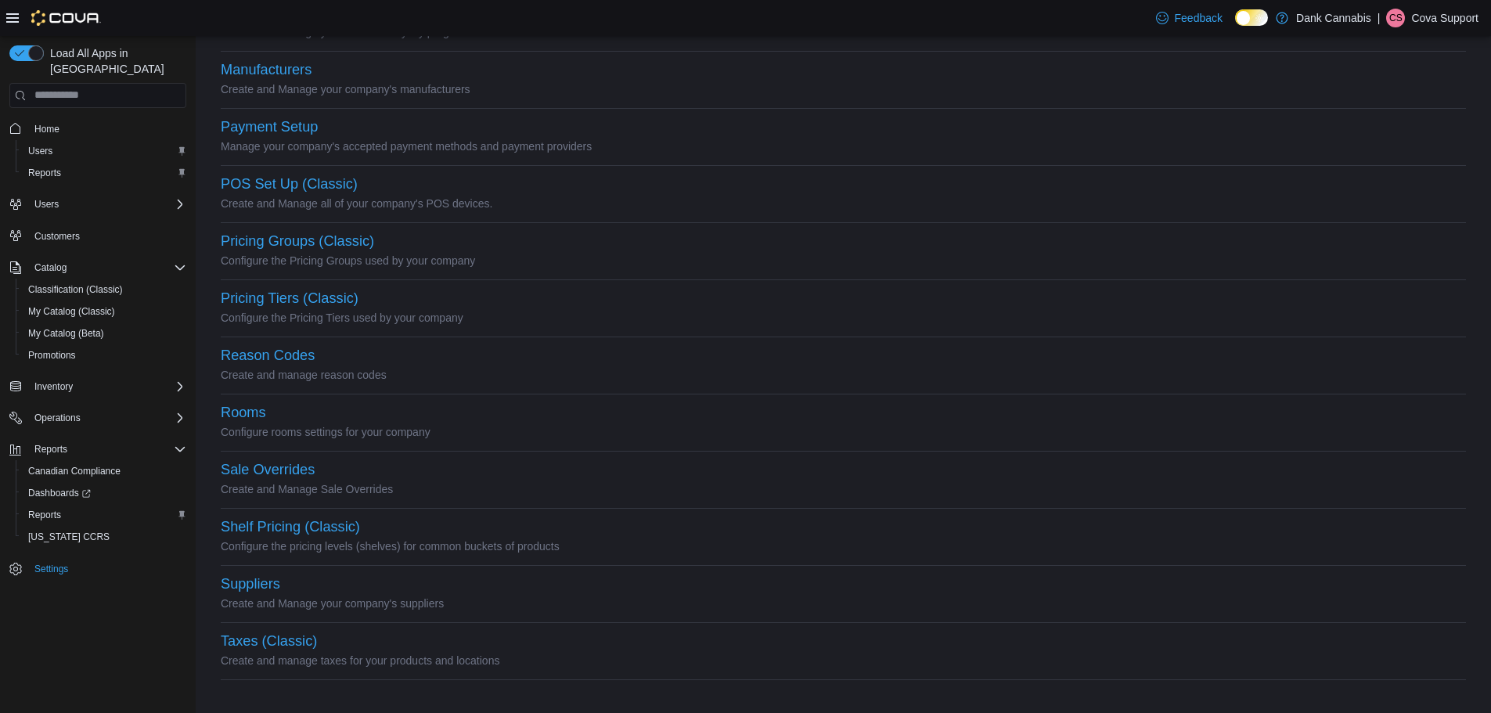
scroll to position [570, 0]
click at [277, 639] on button "Taxes (Classic)" at bounding box center [269, 640] width 96 height 16
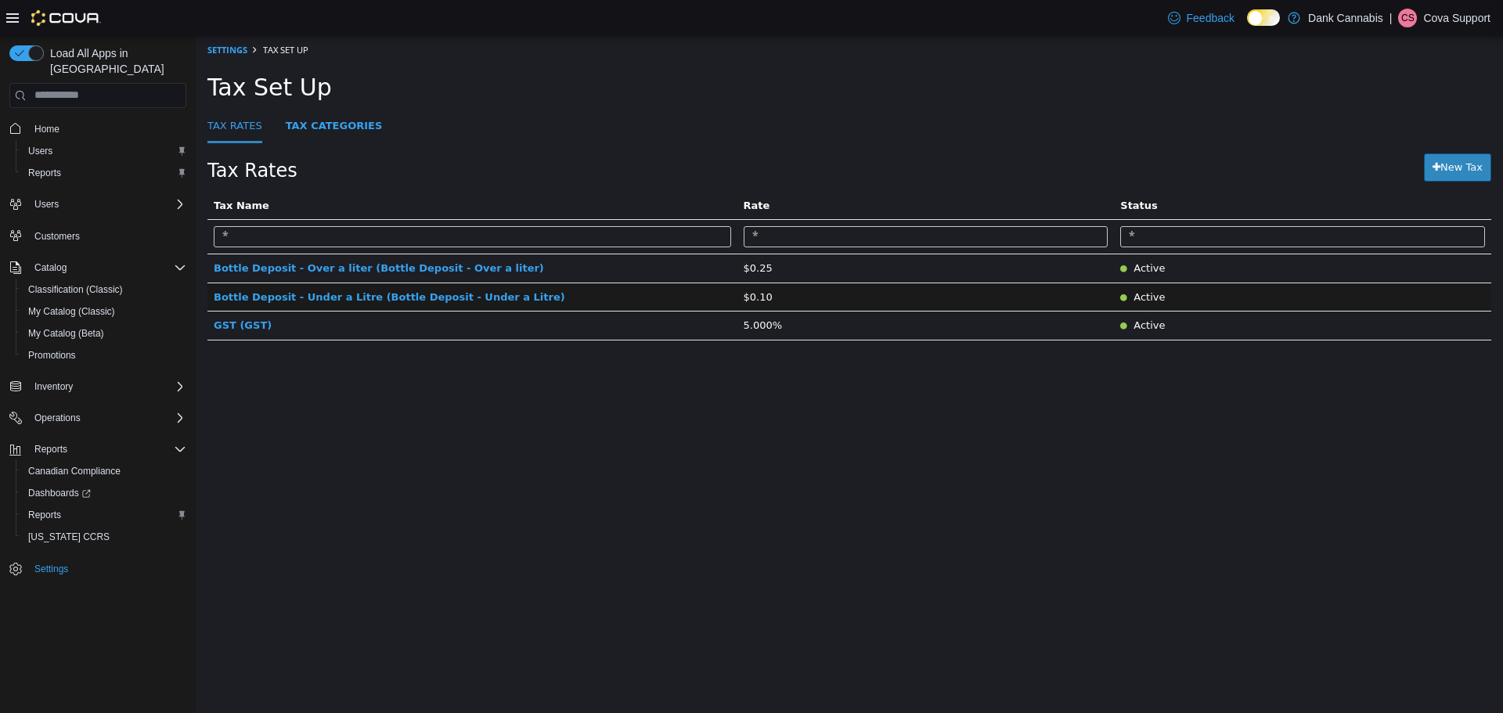
click at [507, 356] on html "× Settings Tax Set Up Tax Set Up Tax Rates Tax Categories Tax Rates New Tax Tax…" at bounding box center [849, 195] width 1307 height 321
click at [428, 356] on html "× Settings Tax Set Up Tax Set Up Tax Rates Tax Categories Tax Rates New Tax Tax…" at bounding box center [849, 195] width 1307 height 321
click at [427, 273] on span "Bottle Deposit - Over a liter (Bottle Deposit - Over a liter)" at bounding box center [379, 267] width 330 height 12
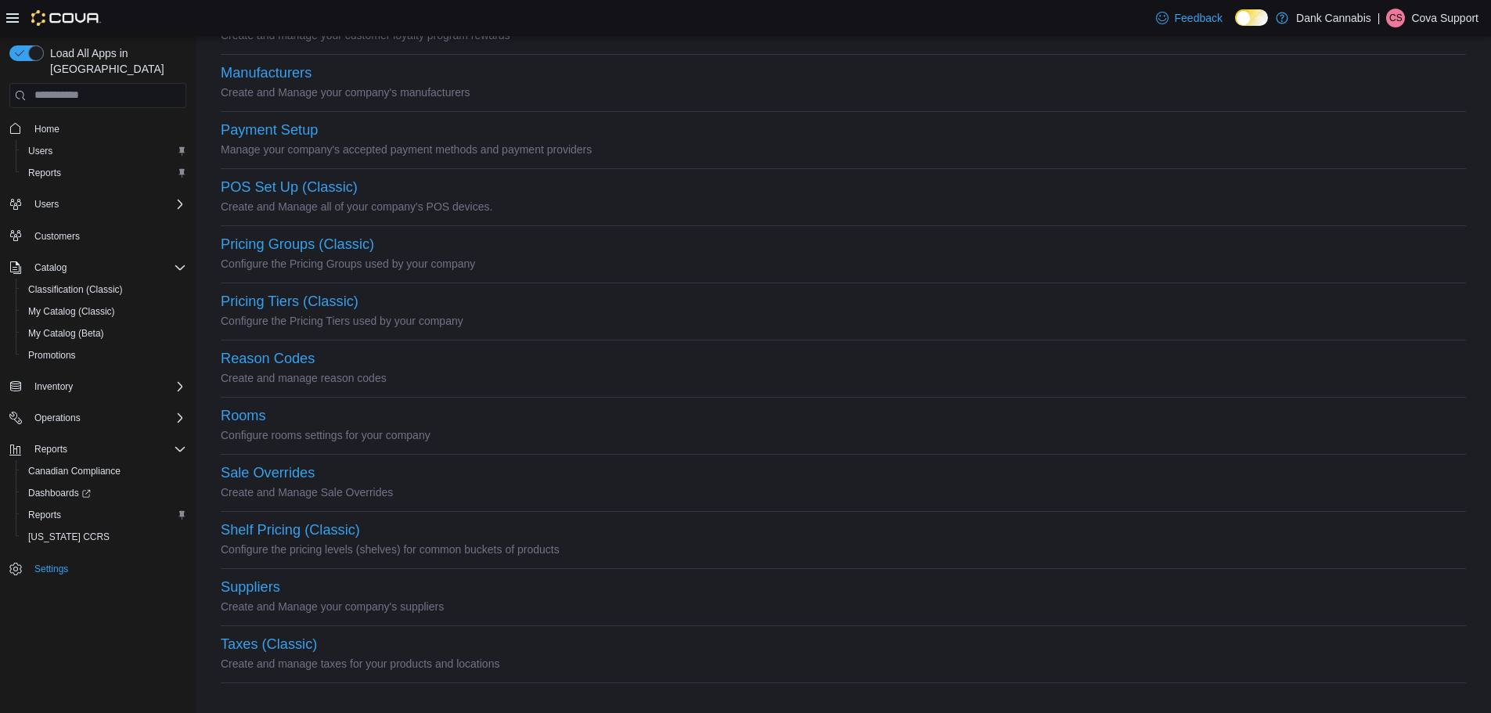
scroll to position [570, 0]
click at [282, 651] on p "Create and manage taxes for your products and locations" at bounding box center [844, 659] width 1246 height 19
click at [296, 637] on button "Taxes (Classic)" at bounding box center [269, 640] width 96 height 16
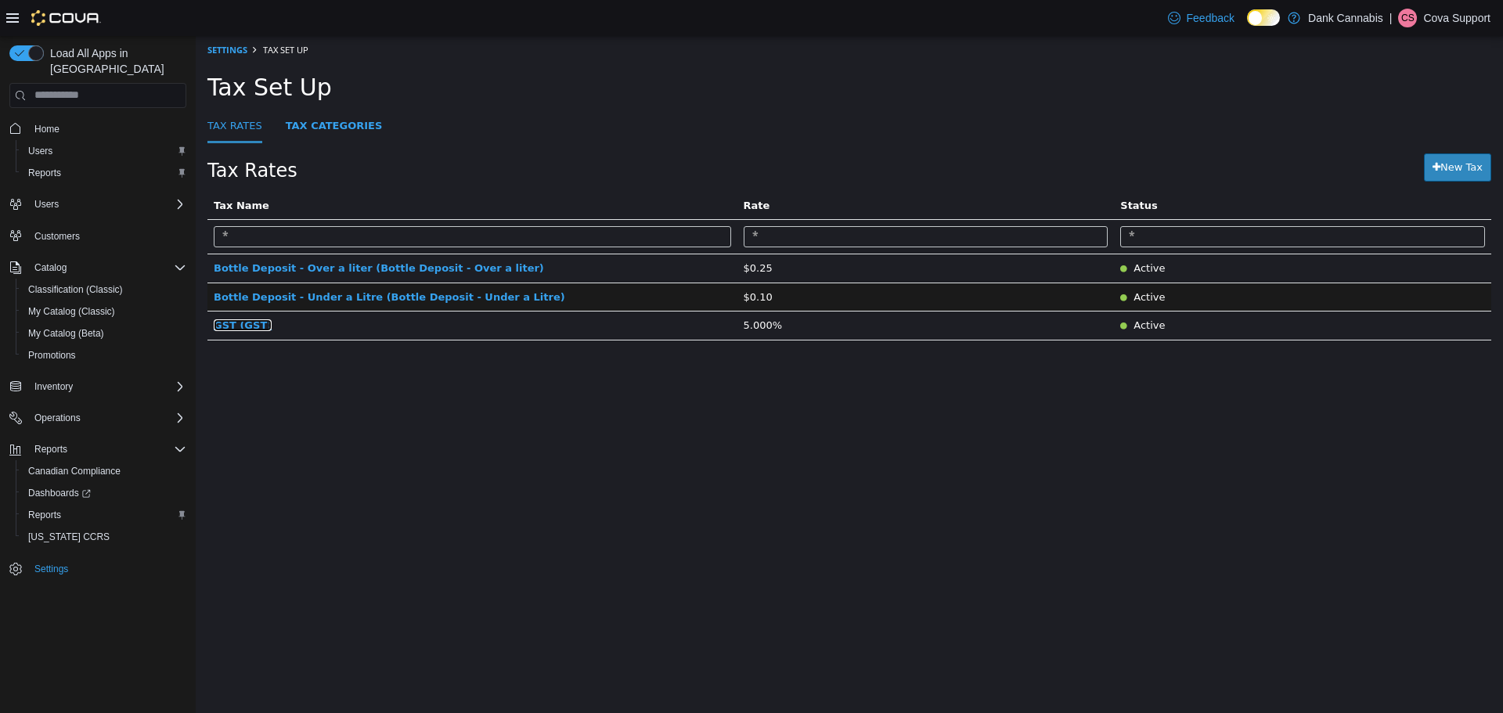
click at [245, 330] on span "GST (GST)" at bounding box center [243, 325] width 58 height 12
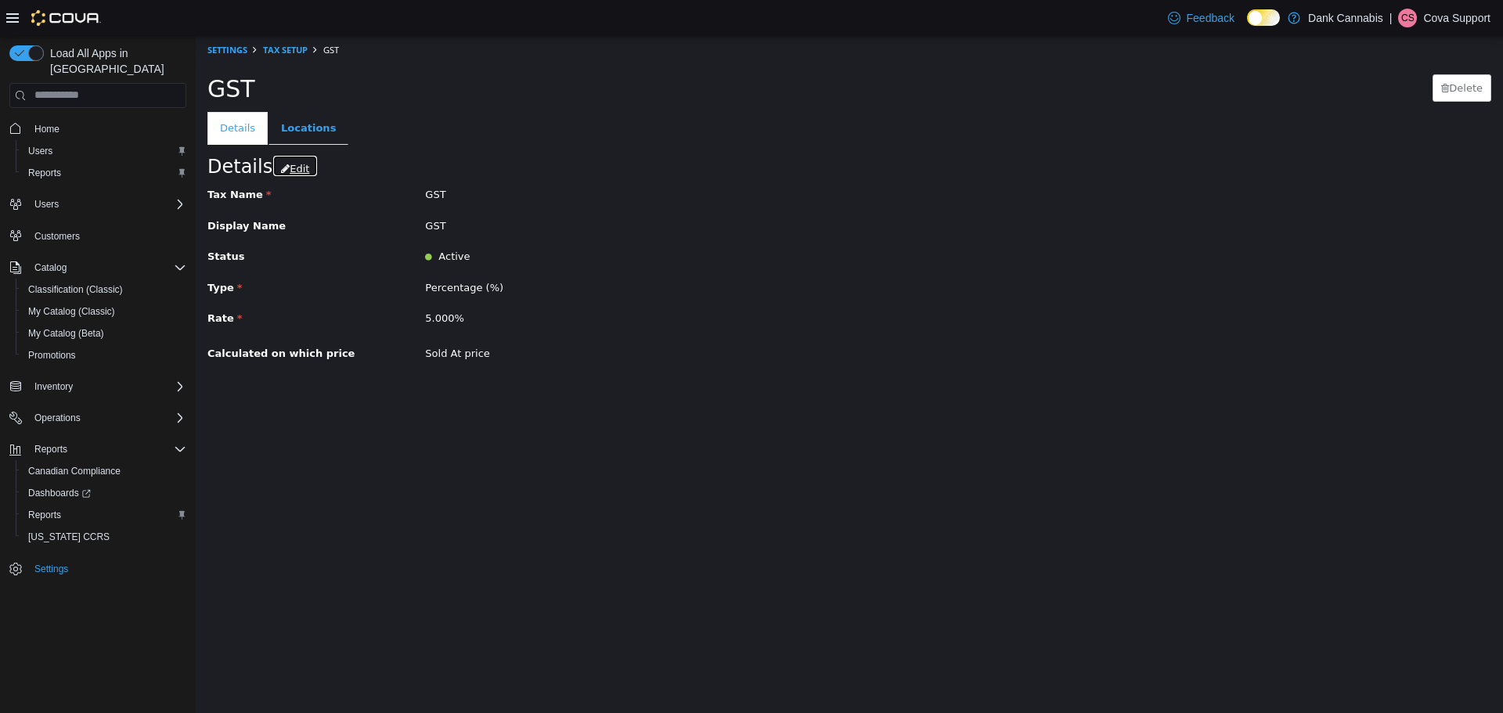
click at [280, 162] on button "Edit" at bounding box center [294, 165] width 45 height 23
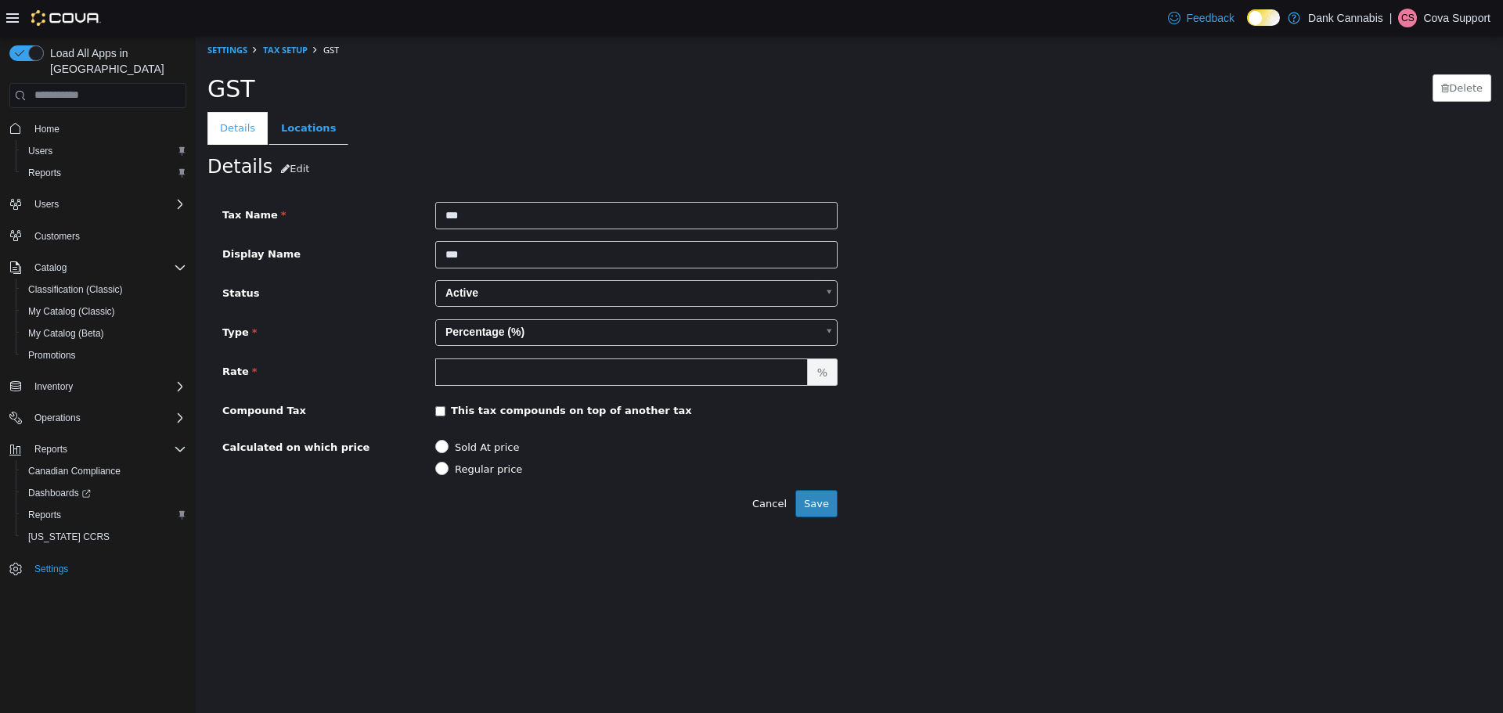
click at [499, 473] on label "Regular price" at bounding box center [486, 469] width 71 height 16
click at [501, 449] on label "Sold At price" at bounding box center [485, 447] width 68 height 16
click at [771, 509] on button "Cancel" at bounding box center [770, 503] width 52 height 28
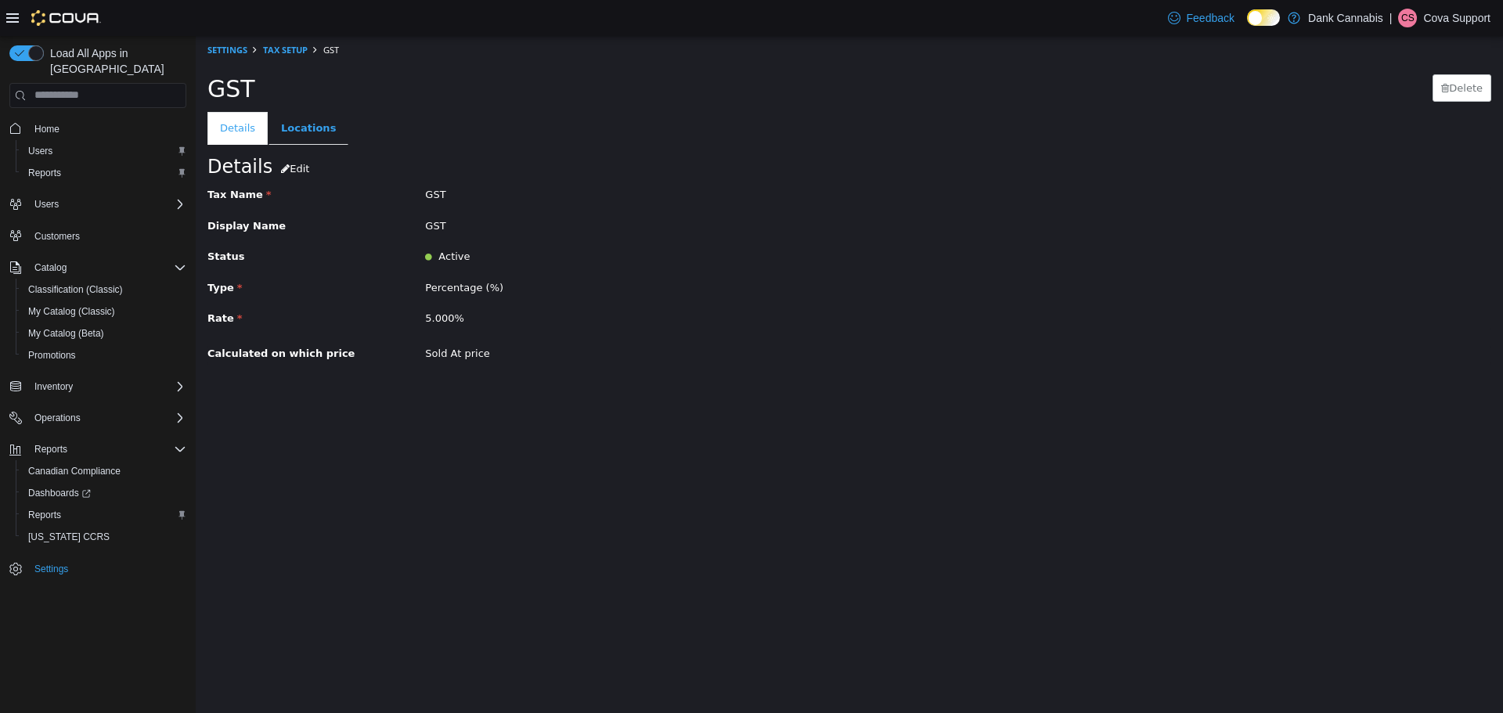
drag, startPoint x: 471, startPoint y: 121, endPoint x: 461, endPoint y: 115, distance: 10.9
click at [469, 119] on ul "Details Locations" at bounding box center [849, 127] width 1284 height 33
click at [240, 38] on ol "Settings Tax Setup GST" at bounding box center [849, 49] width 1307 height 28
click at [236, 45] on link "Settings" at bounding box center [227, 49] width 40 height 12
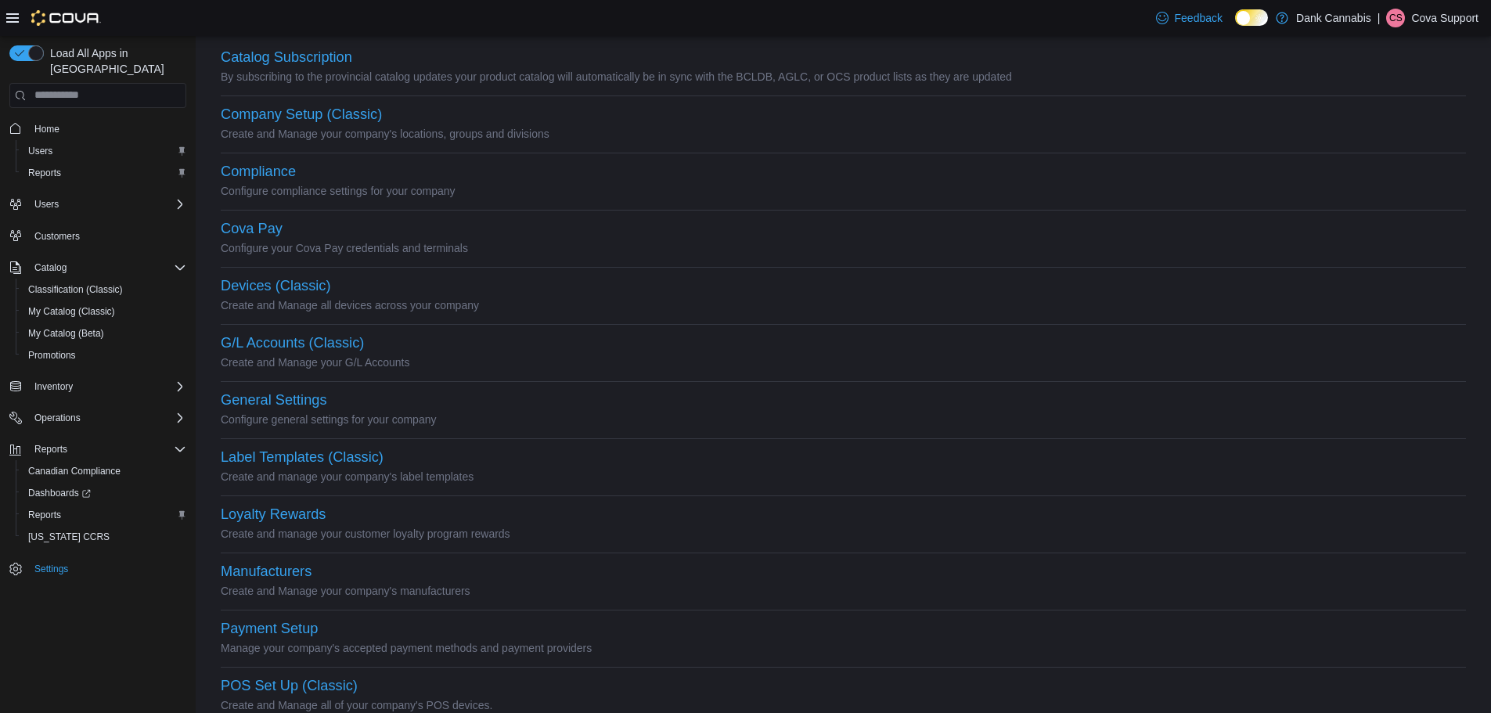
scroll to position [157, 0]
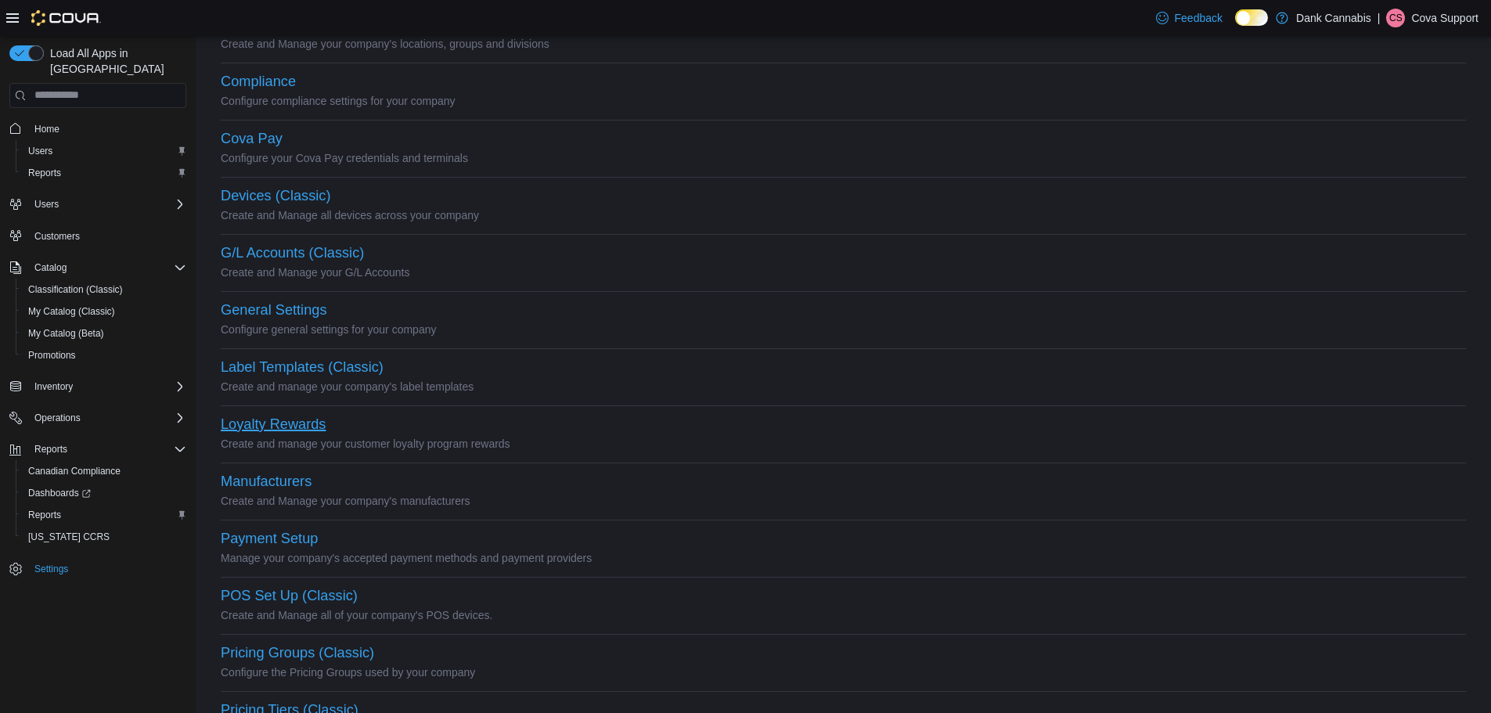
click at [315, 424] on button "Loyalty Rewards" at bounding box center [273, 424] width 105 height 16
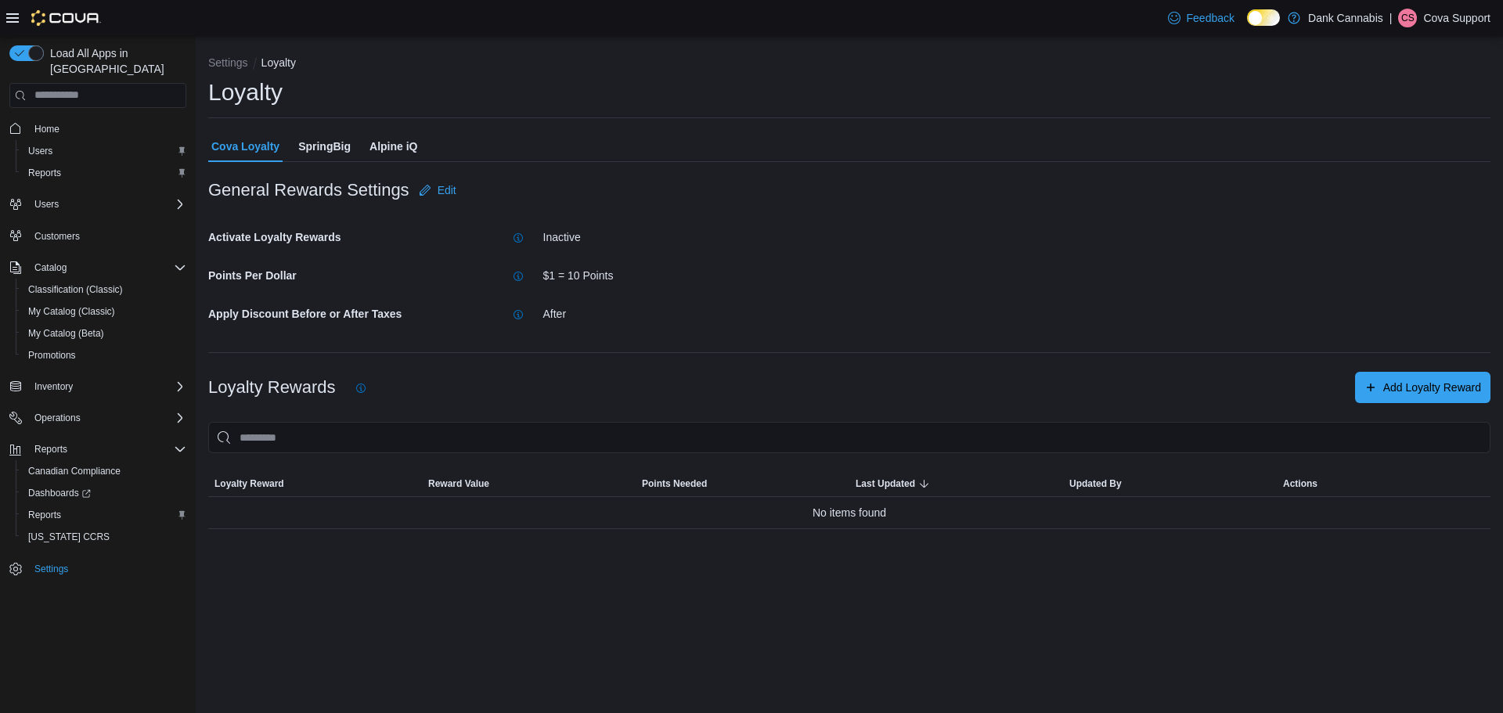
click at [325, 150] on span "SpringBig" at bounding box center [324, 146] width 52 height 31
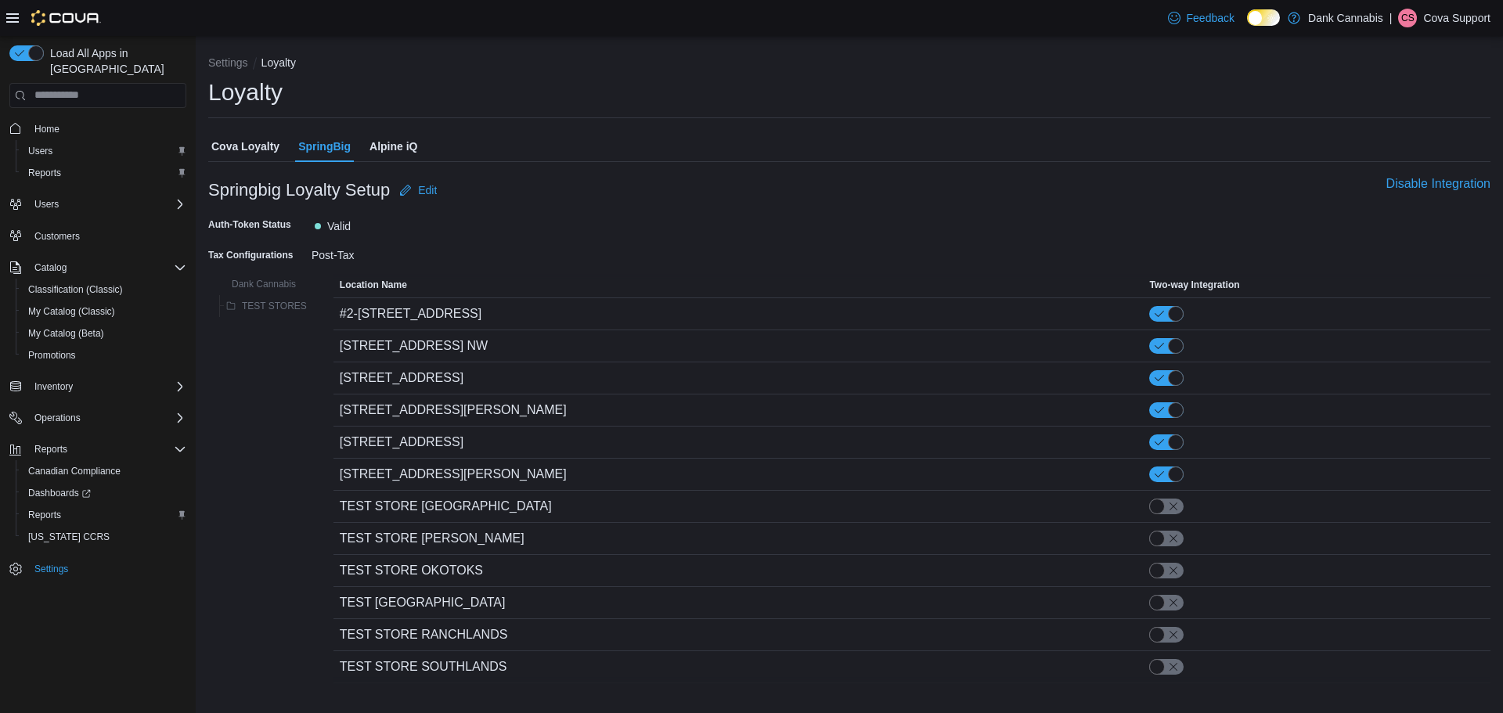
click at [708, 197] on div "Springbig Loyalty Setup Edit" at bounding box center [556, 190] width 697 height 31
click at [564, 122] on div "Loyalty Cova Loyalty SpringBig Alpine iQ Springbig Loyalty Setup Edit Disable I…" at bounding box center [849, 386] width 1282 height 619
click at [353, 258] on div "Post-Tax" at bounding box center [417, 252] width 210 height 19
click at [429, 196] on span "Edit" at bounding box center [427, 190] width 19 height 16
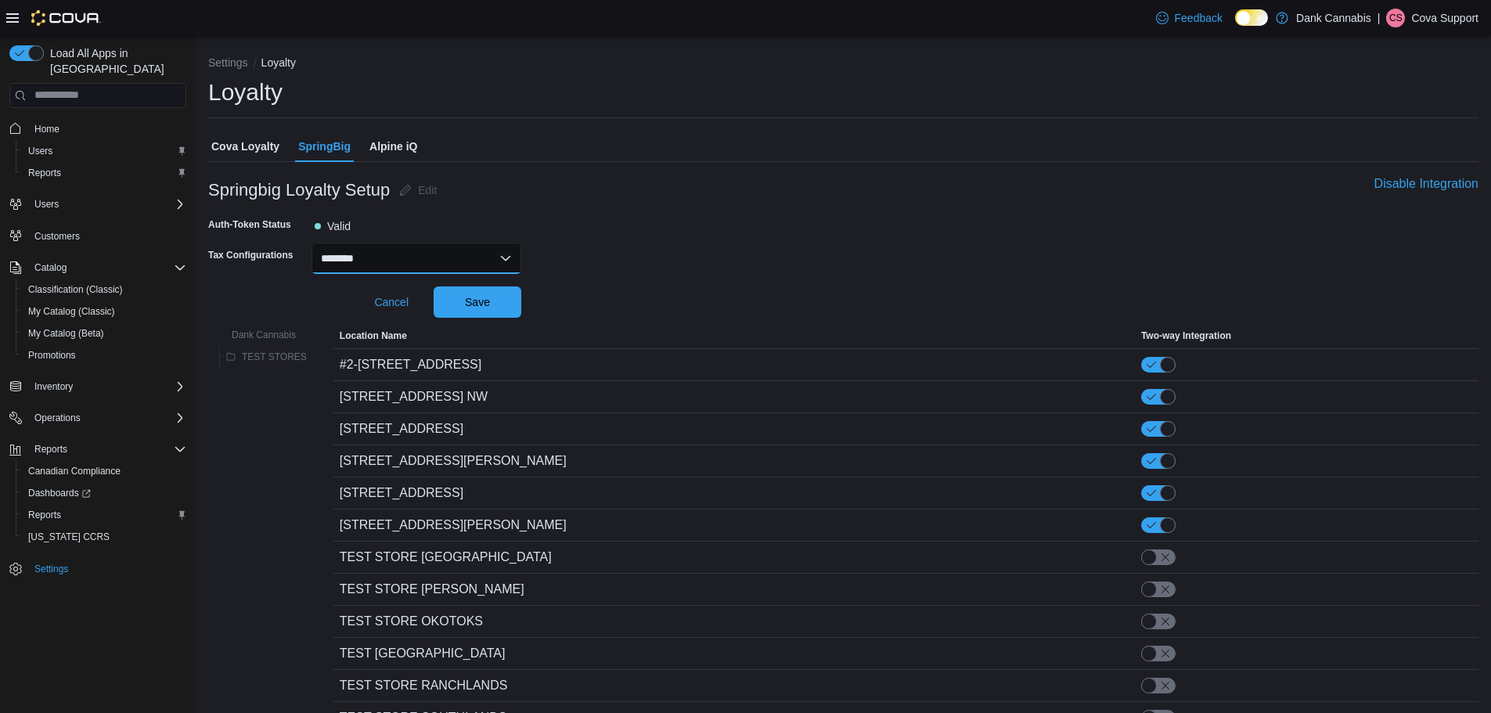
drag, startPoint x: 396, startPoint y: 261, endPoint x: 417, endPoint y: 272, distance: 23.8
click at [396, 261] on select "******** *******" at bounding box center [417, 258] width 210 height 31
click at [514, 265] on select "******** *******" at bounding box center [417, 258] width 210 height 31
click at [1446, 20] on p "Cova Support" at bounding box center [1445, 18] width 67 height 19
click at [1408, 148] on button "Sign Out" at bounding box center [1401, 153] width 144 height 25
